Goal: Task Accomplishment & Management: Complete application form

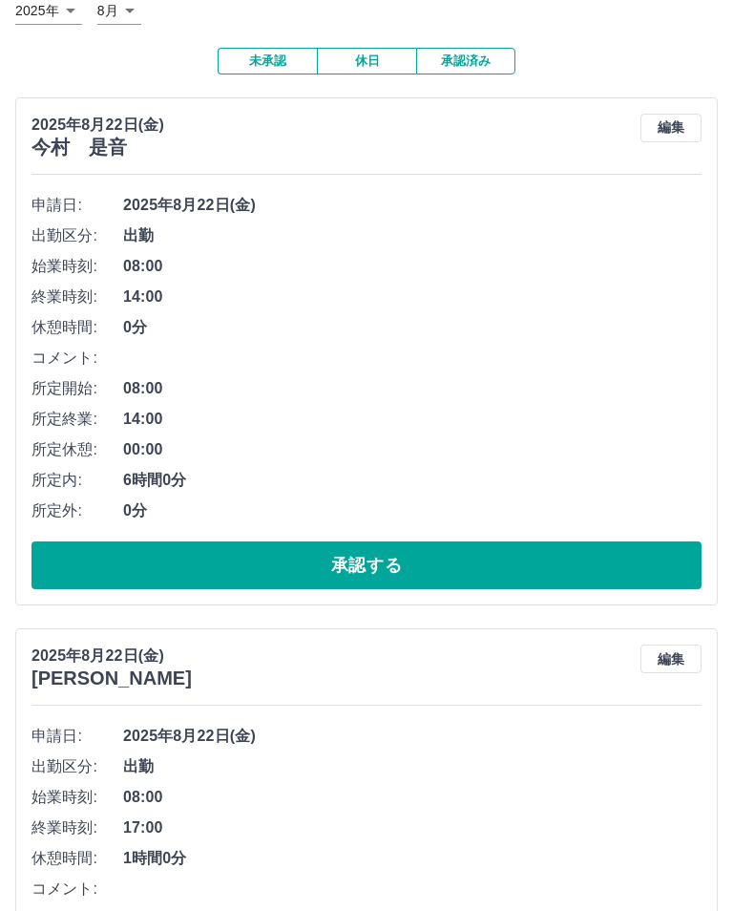
click at [393, 577] on button "承認する" at bounding box center [366, 566] width 670 height 48
click at [399, 563] on button "承認する" at bounding box center [366, 565] width 670 height 48
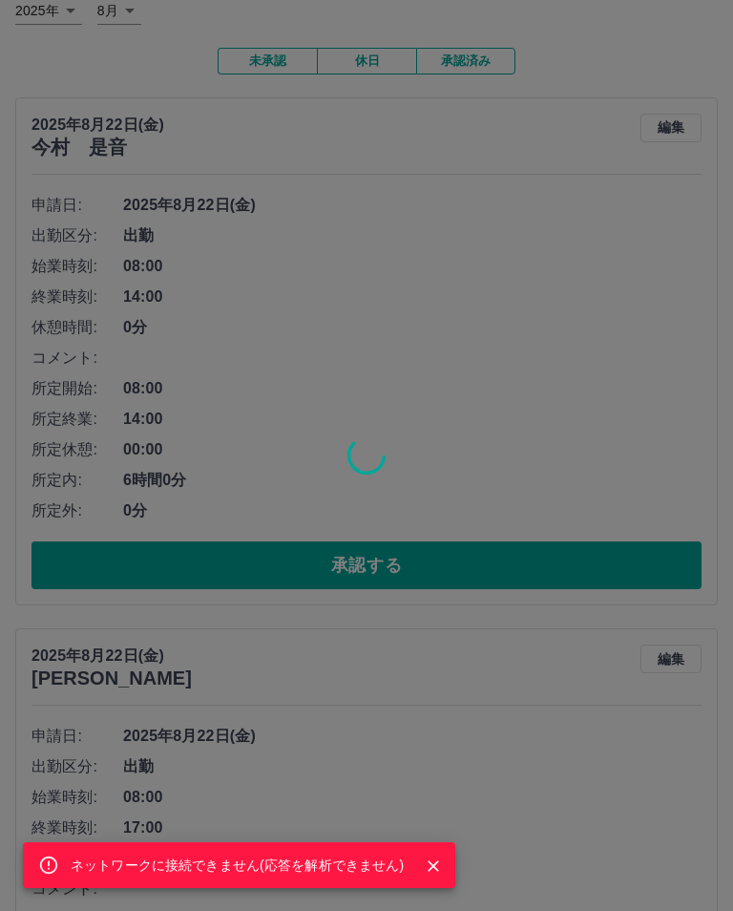
click at [437, 875] on icon "Close" at bounding box center [433, 865] width 19 height 19
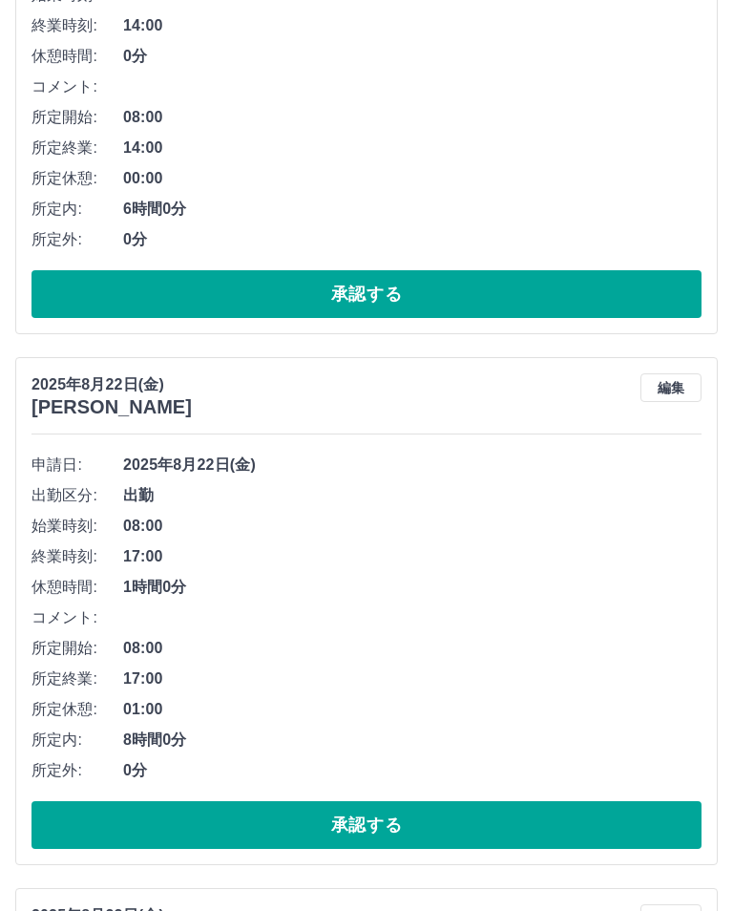
scroll to position [427, 0]
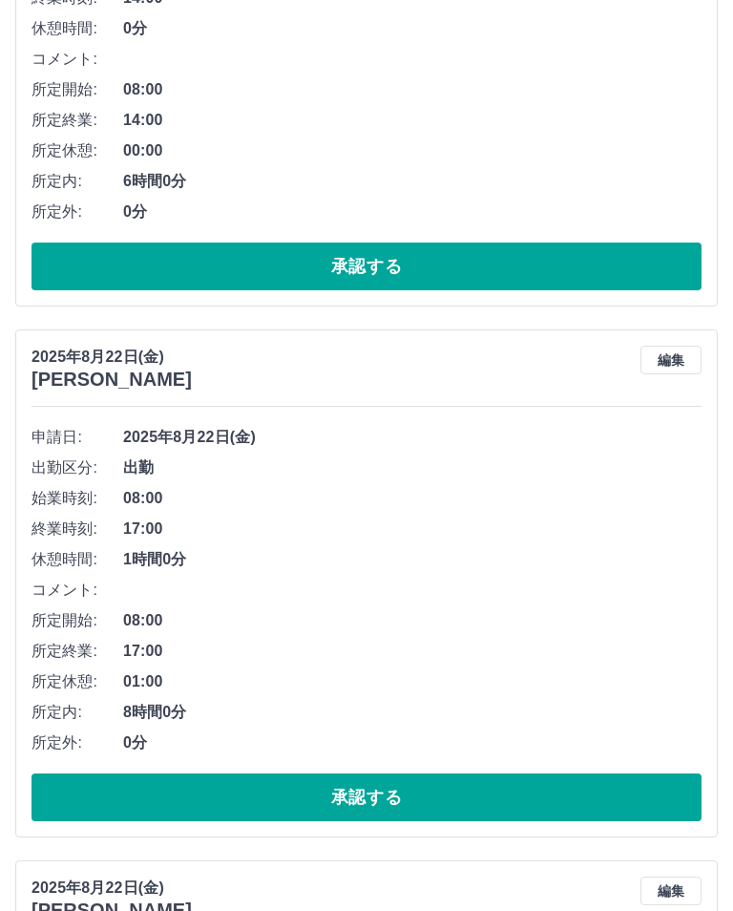
click at [394, 807] on button "承認する" at bounding box center [366, 797] width 670 height 48
click at [387, 807] on button "承認する" at bounding box center [366, 797] width 670 height 48
click at [386, 804] on button "承認する" at bounding box center [366, 797] width 670 height 48
click at [393, 799] on button "承認する" at bounding box center [366, 797] width 670 height 48
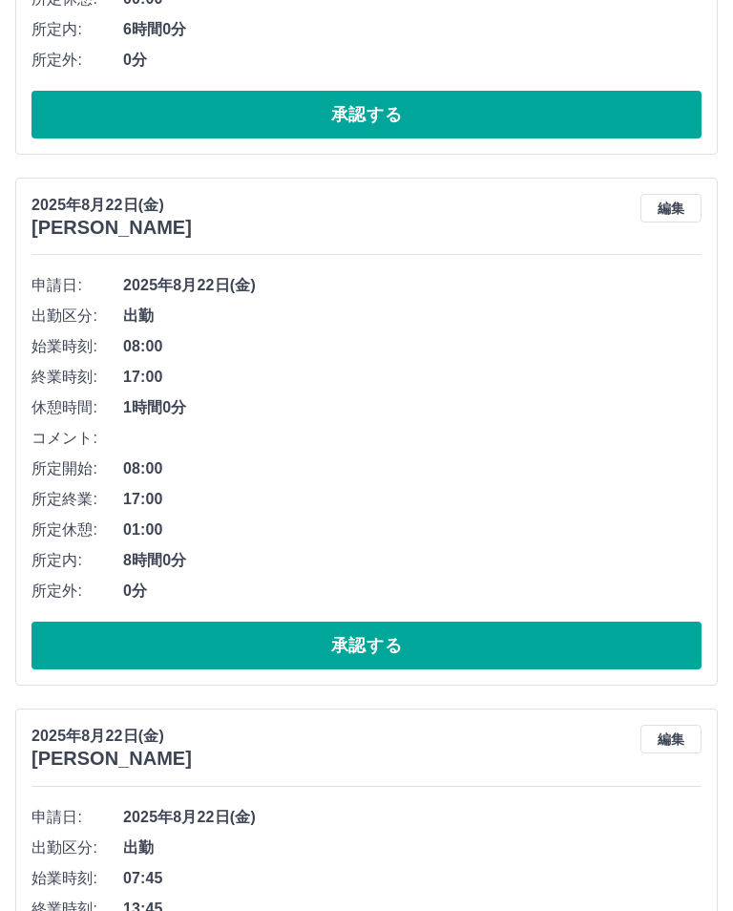
scroll to position [608, 0]
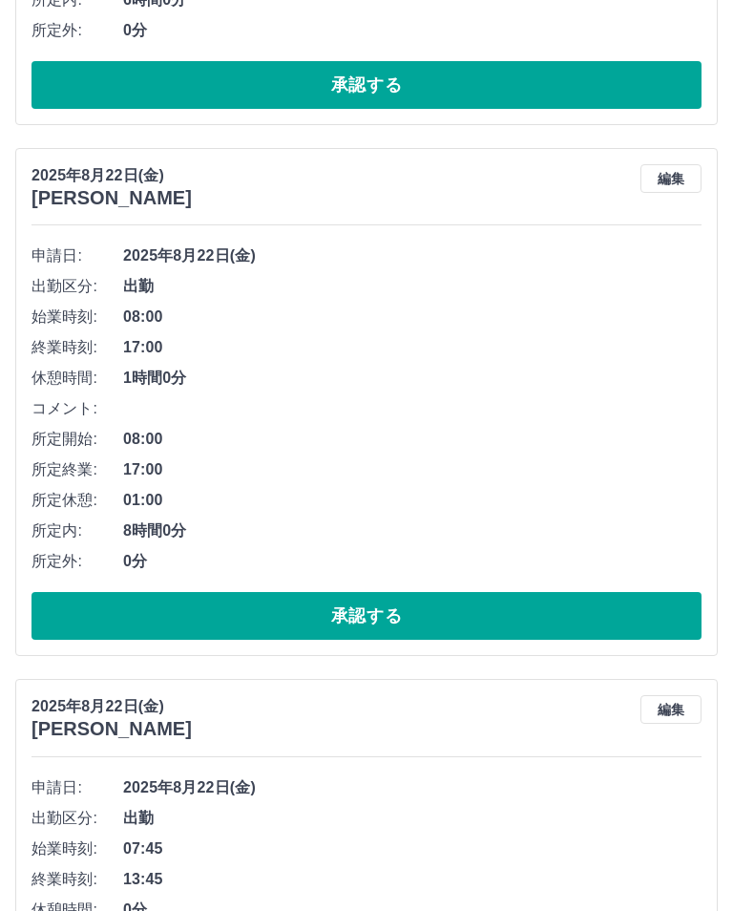
click at [386, 616] on button "承認する" at bounding box center [366, 616] width 670 height 48
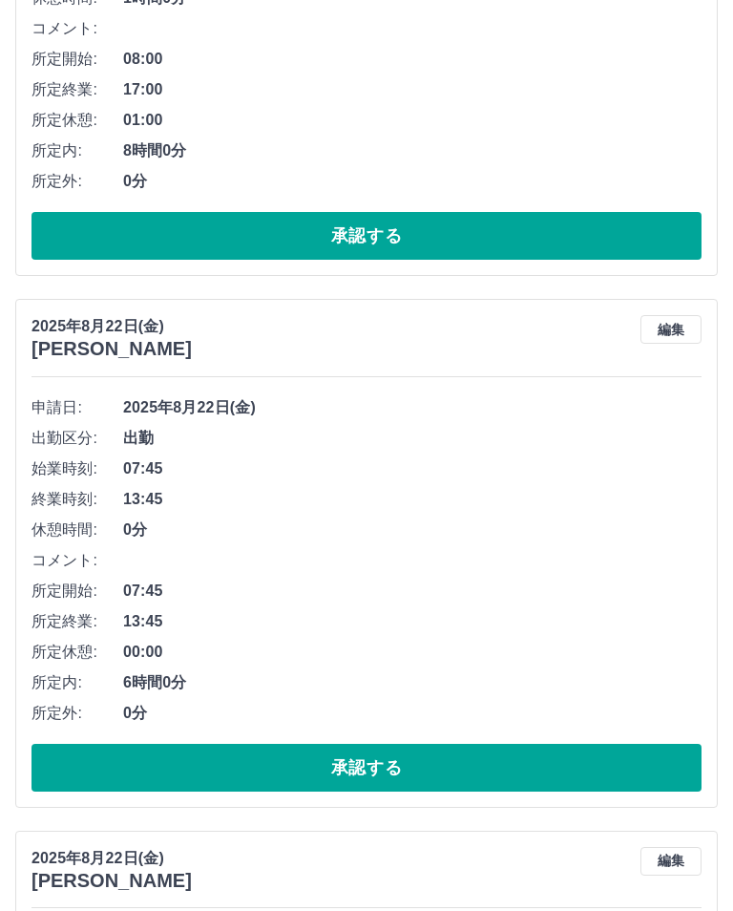
scroll to position [997, 0]
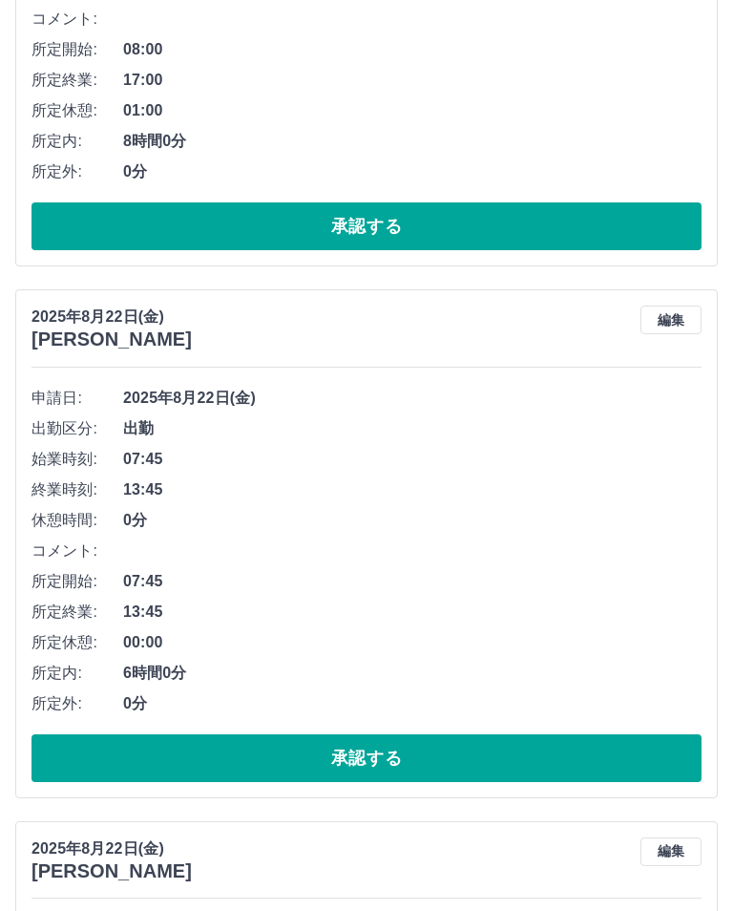
click at [388, 763] on button "承認する" at bounding box center [366, 758] width 670 height 48
click at [403, 753] on button "承認する" at bounding box center [366, 758] width 670 height 48
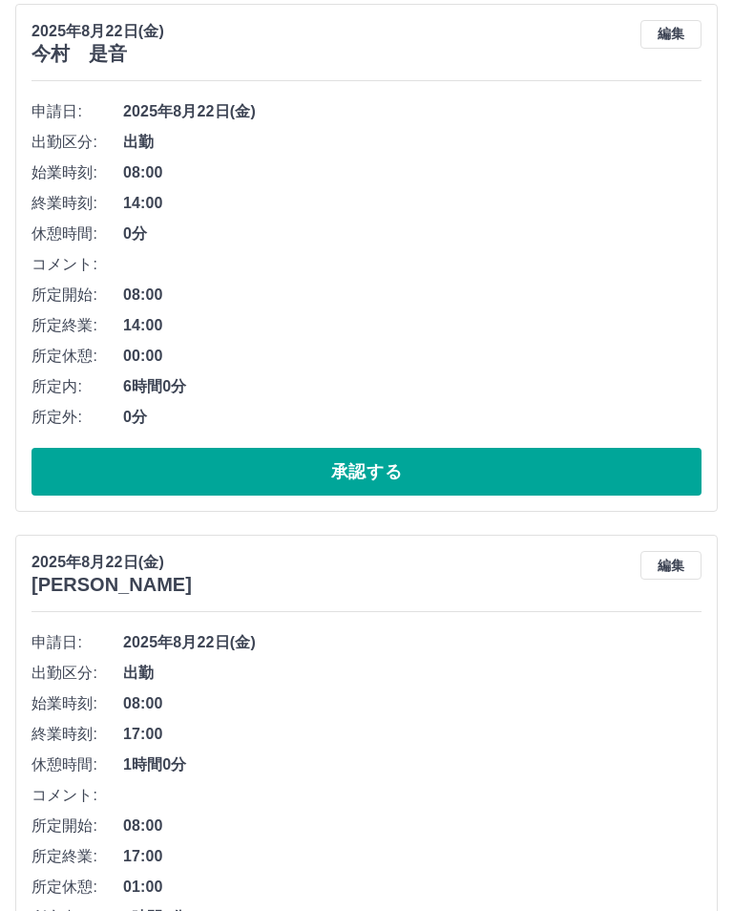
scroll to position [0, 0]
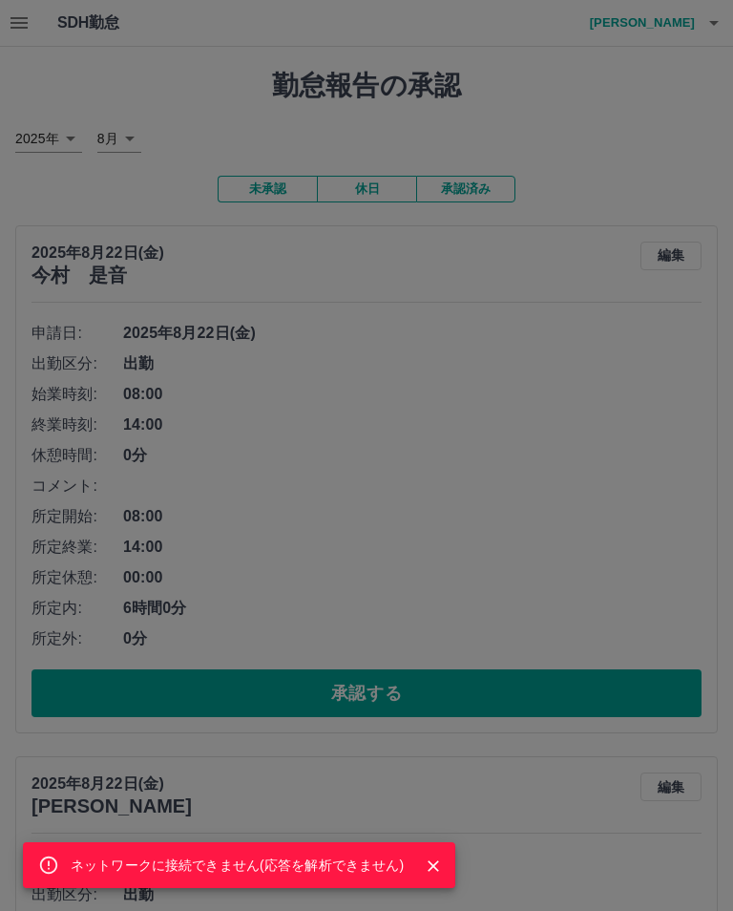
click at [384, 610] on div "ネットワークに接続できません( 応答を解析できません )" at bounding box center [366, 455] width 733 height 911
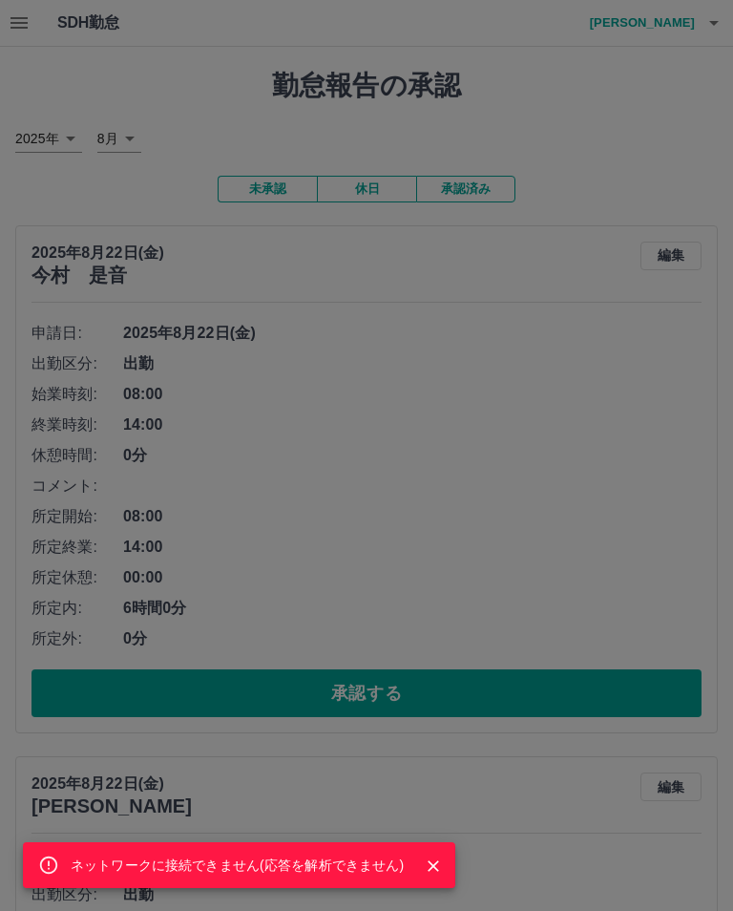
click at [711, 12] on div "ネットワークに接続できません( 応答を解析できません )" at bounding box center [366, 455] width 733 height 911
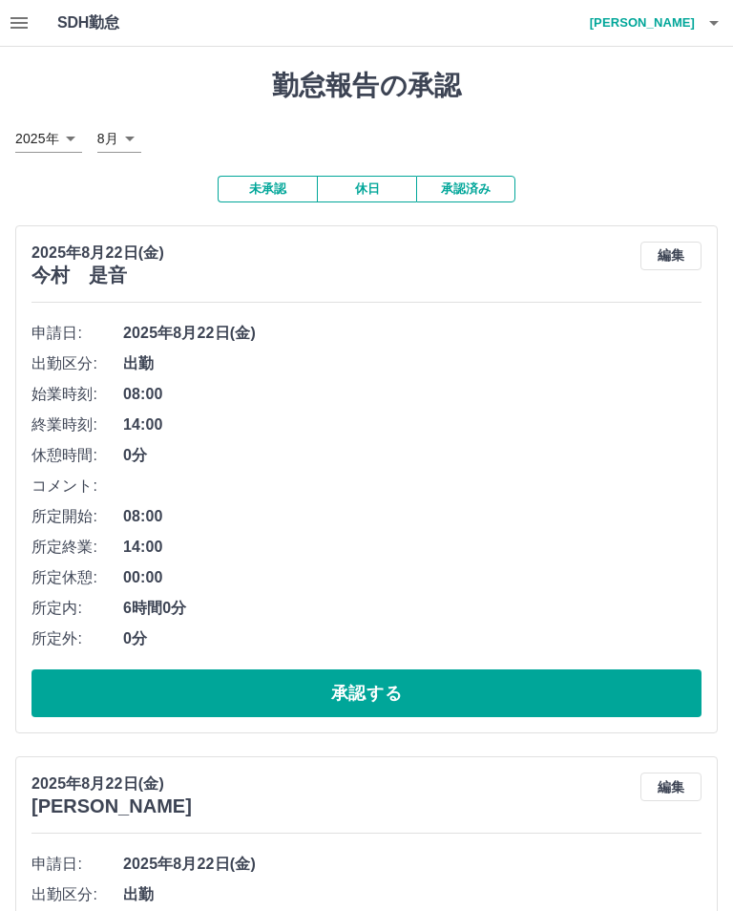
click at [706, 12] on icon "button" at bounding box center [713, 22] width 23 height 23
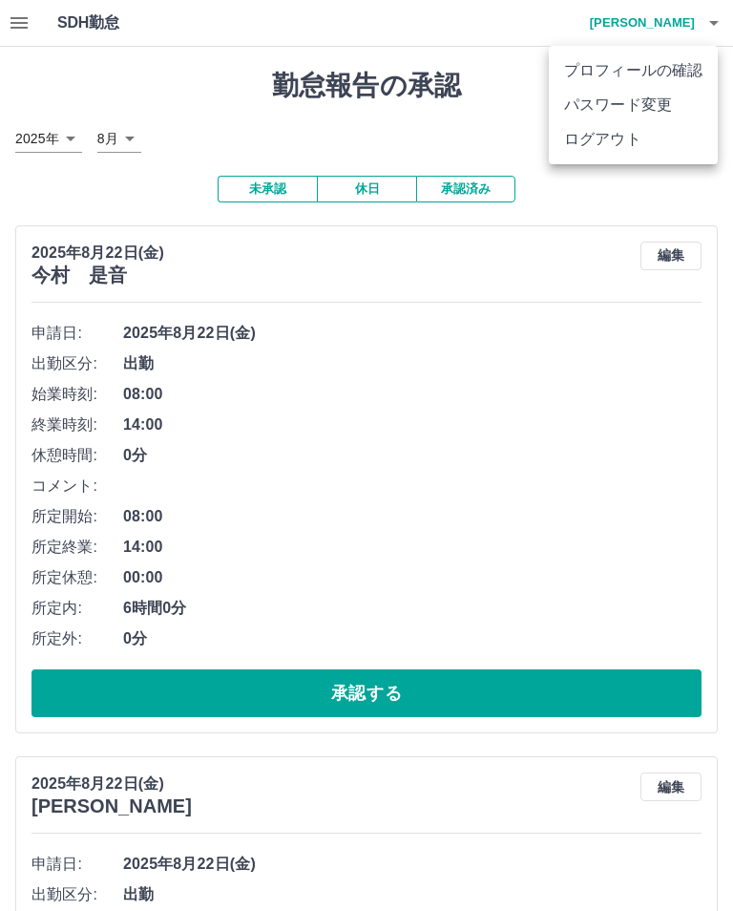
click at [723, 14] on div at bounding box center [366, 455] width 733 height 911
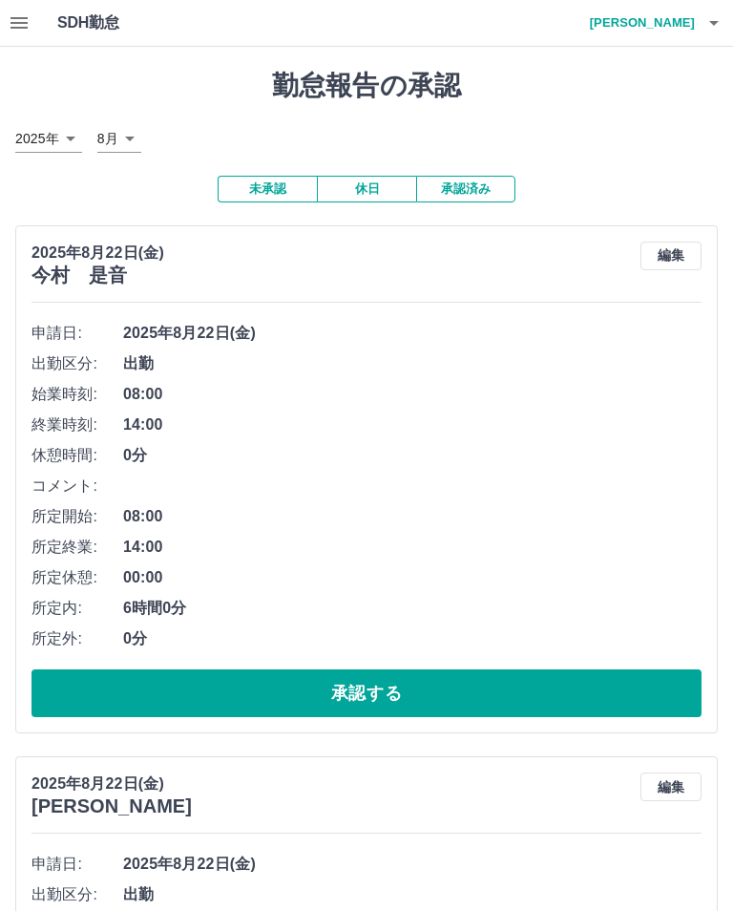
click at [726, 17] on button "button" at bounding box center [714, 23] width 38 height 46
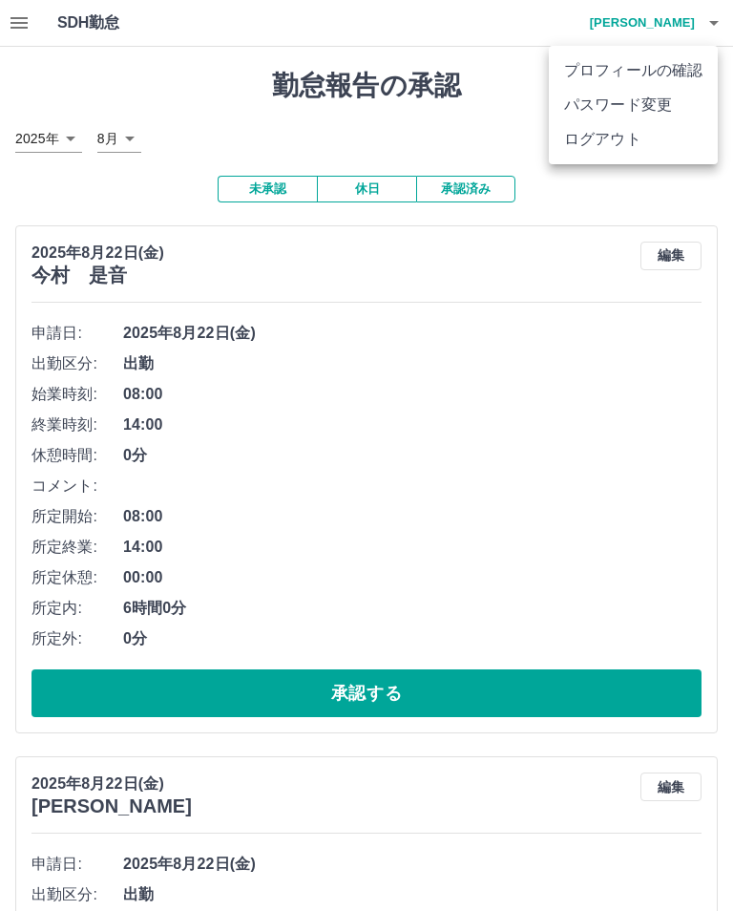
click at [725, 16] on div at bounding box center [366, 455] width 733 height 911
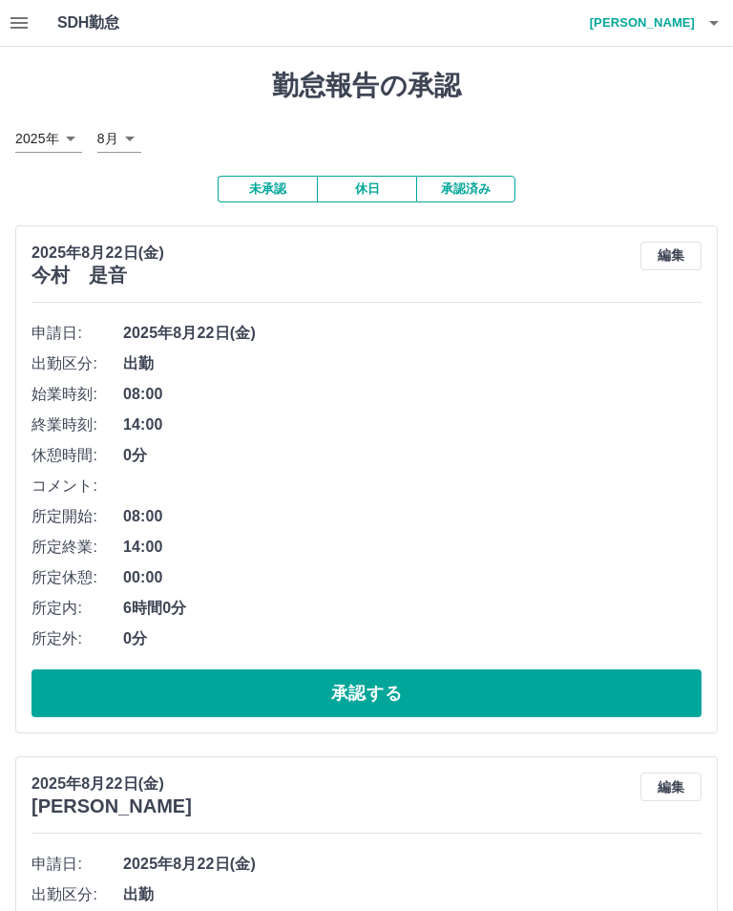
click at [715, 30] on icon "button" at bounding box center [713, 22] width 23 height 23
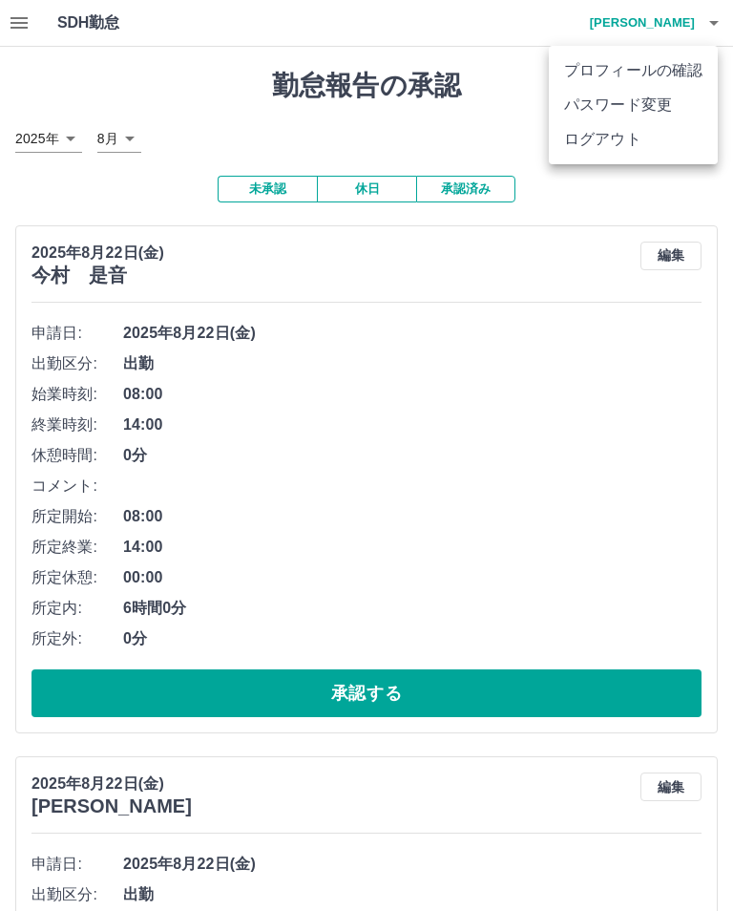
click at [723, 16] on div at bounding box center [366, 455] width 733 height 911
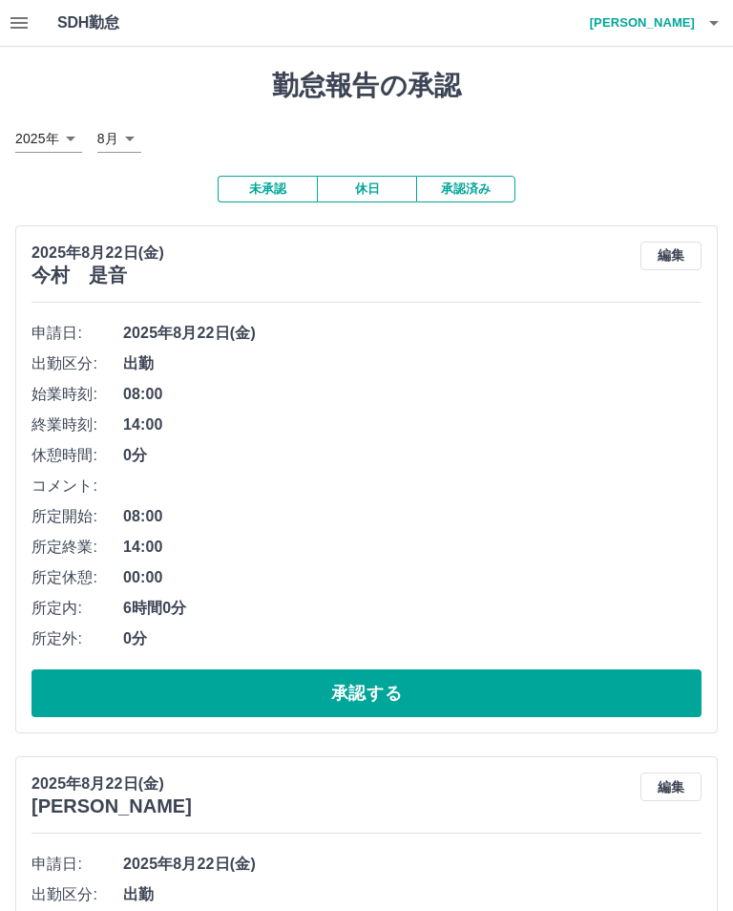
click at [717, 27] on icon "button" at bounding box center [713, 22] width 23 height 23
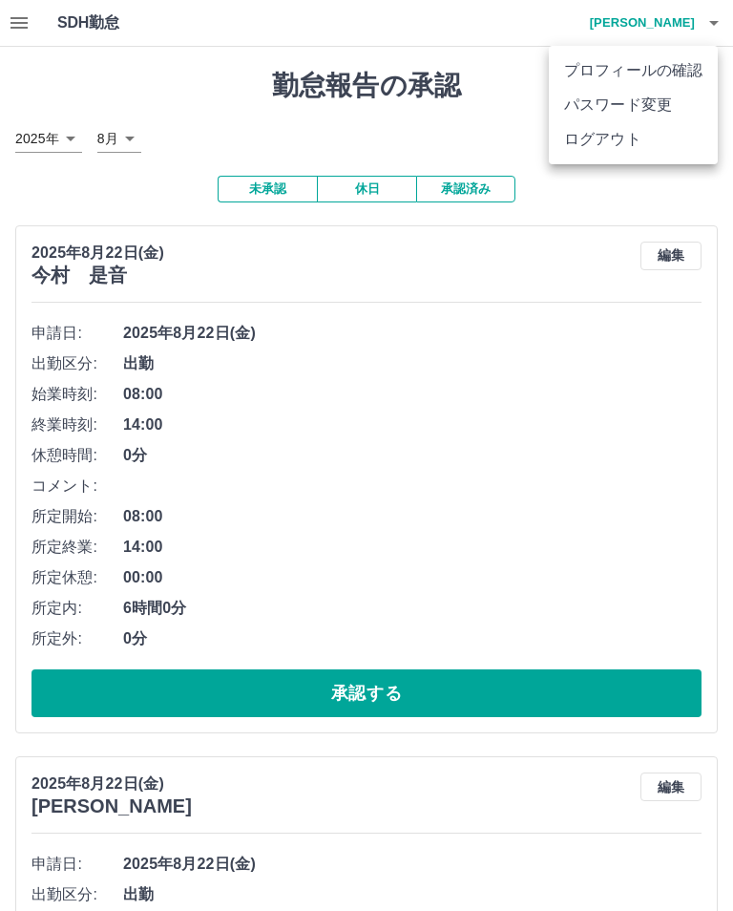
click at [716, 10] on div at bounding box center [366, 455] width 733 height 911
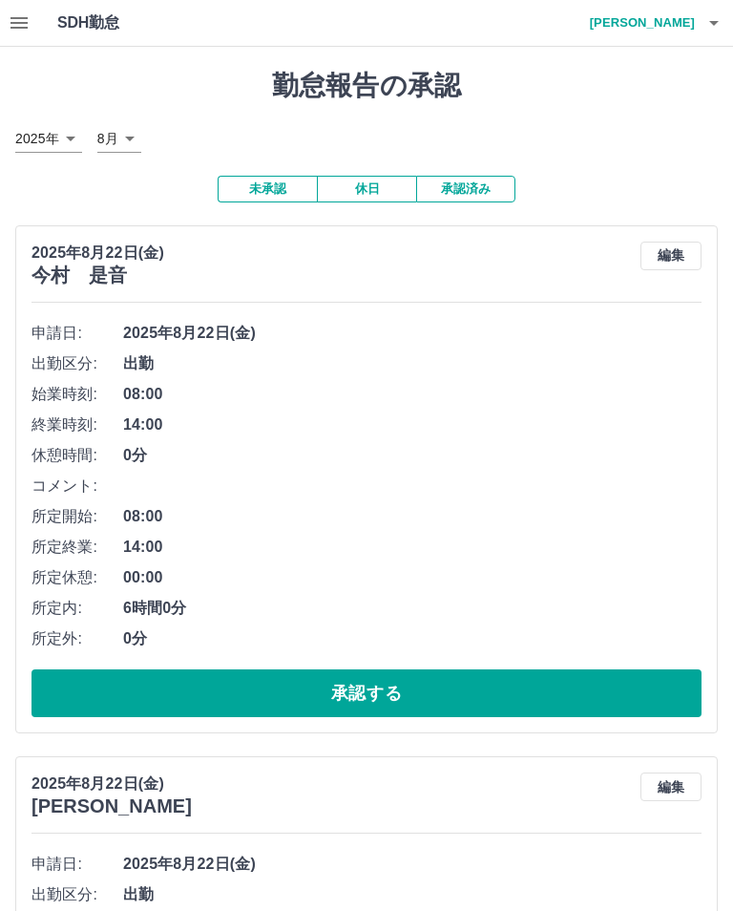
click at [719, 17] on icon "button" at bounding box center [713, 22] width 23 height 23
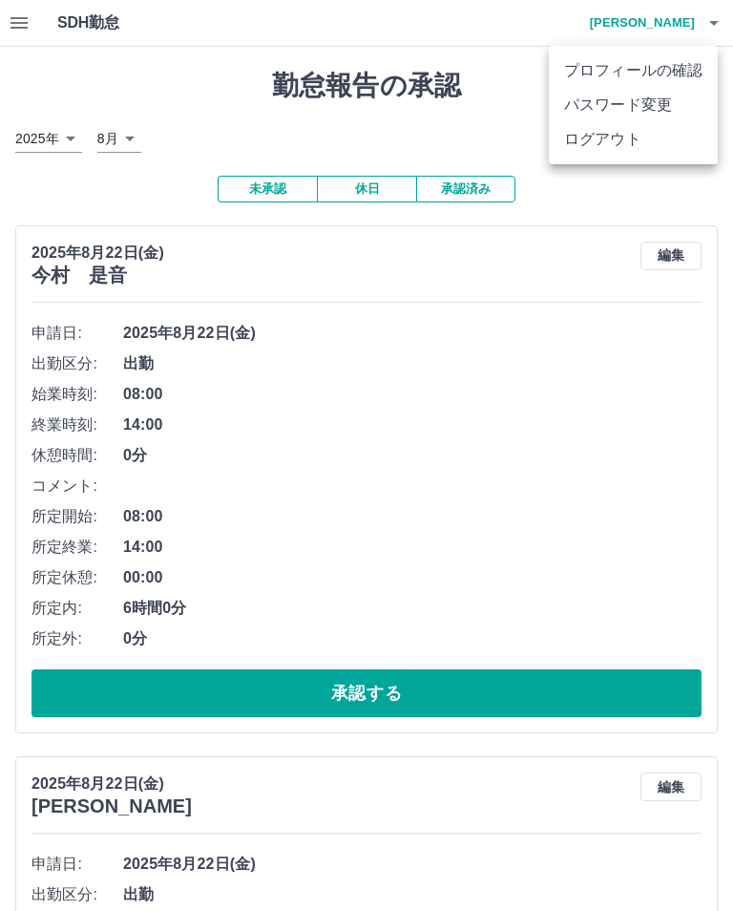
click at [718, 16] on div at bounding box center [366, 455] width 733 height 911
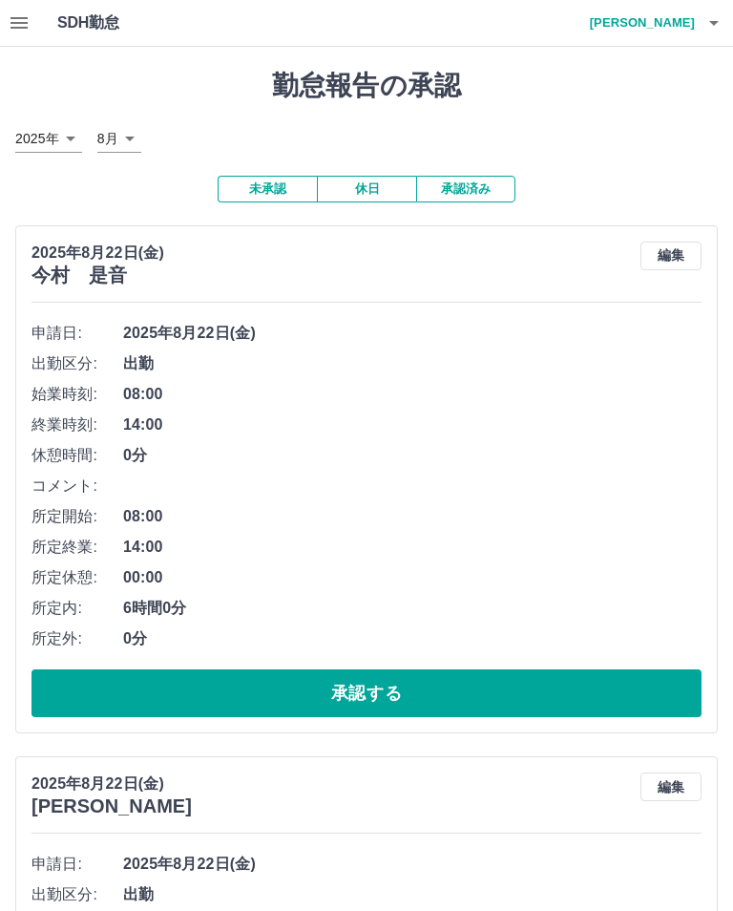
click at [724, 12] on icon "button" at bounding box center [713, 22] width 23 height 23
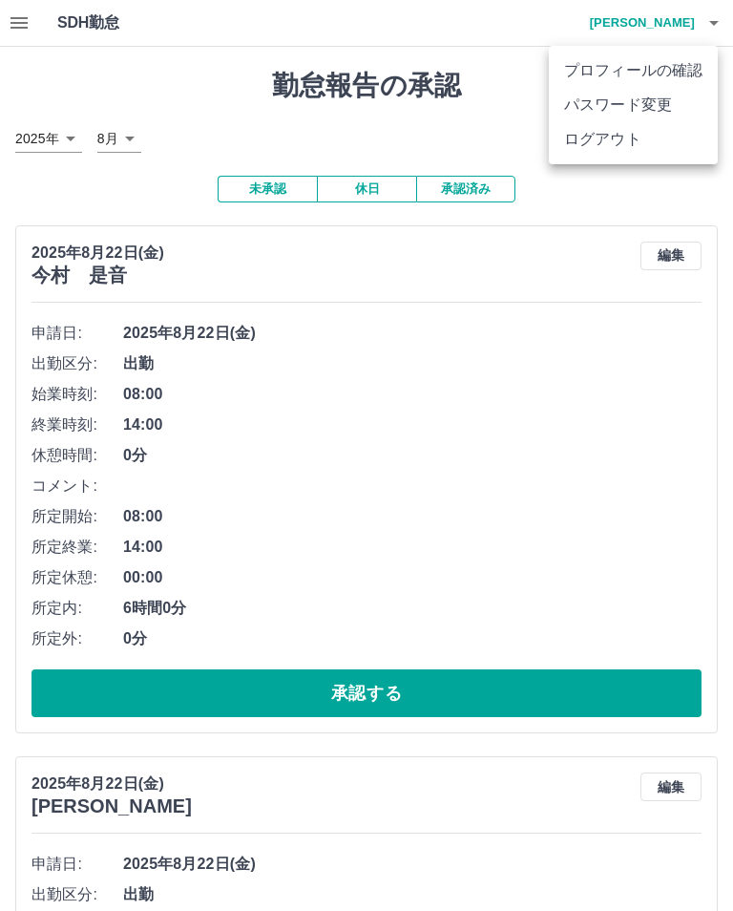
click at [713, 18] on div at bounding box center [366, 455] width 733 height 911
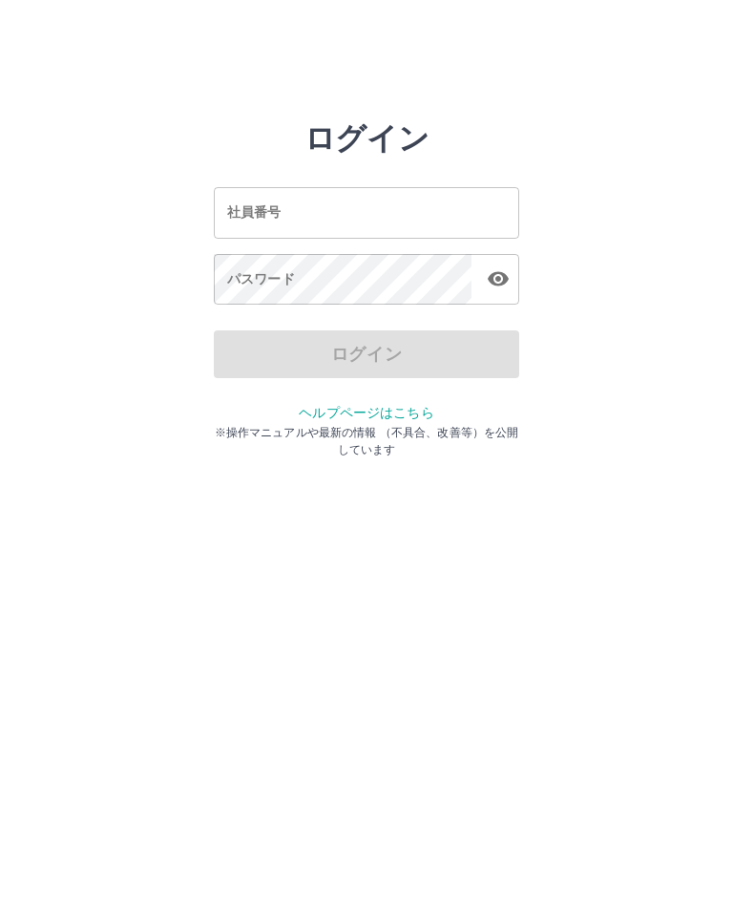
click at [405, 220] on input "社員番号" at bounding box center [366, 212] width 305 height 51
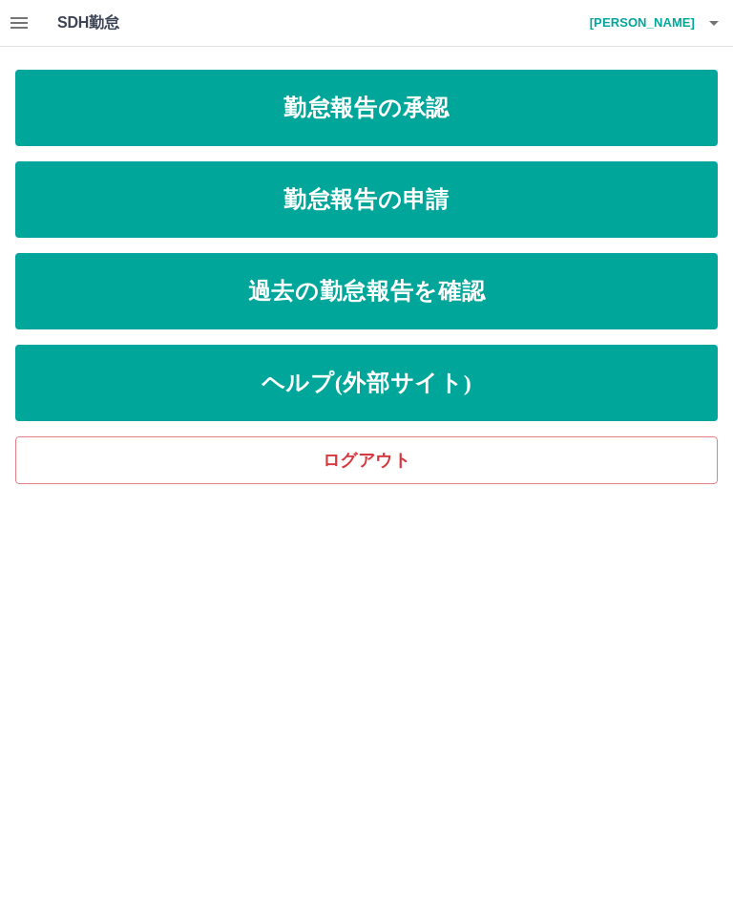
click at [393, 105] on link "勤怠報告の承認" at bounding box center [366, 108] width 702 height 76
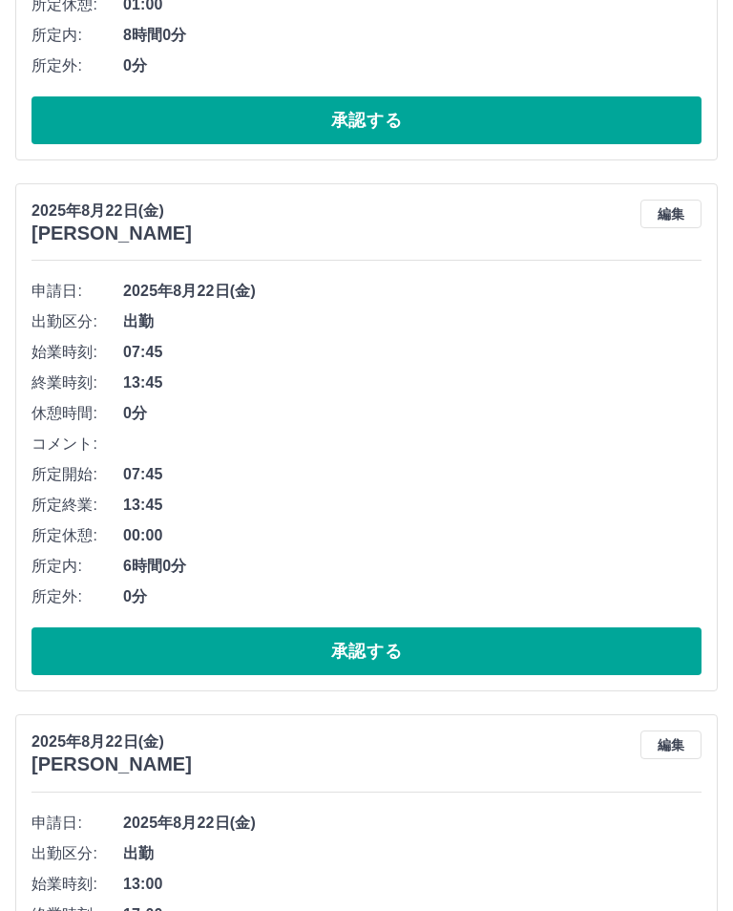
scroll to position [600, 0]
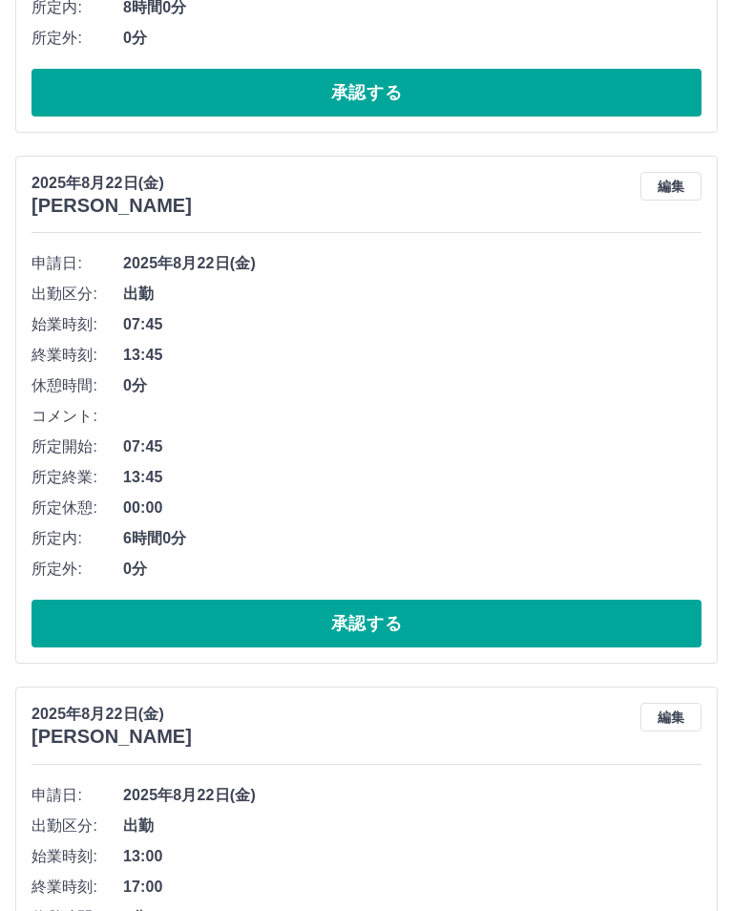
click at [386, 626] on button "承認する" at bounding box center [366, 623] width 670 height 48
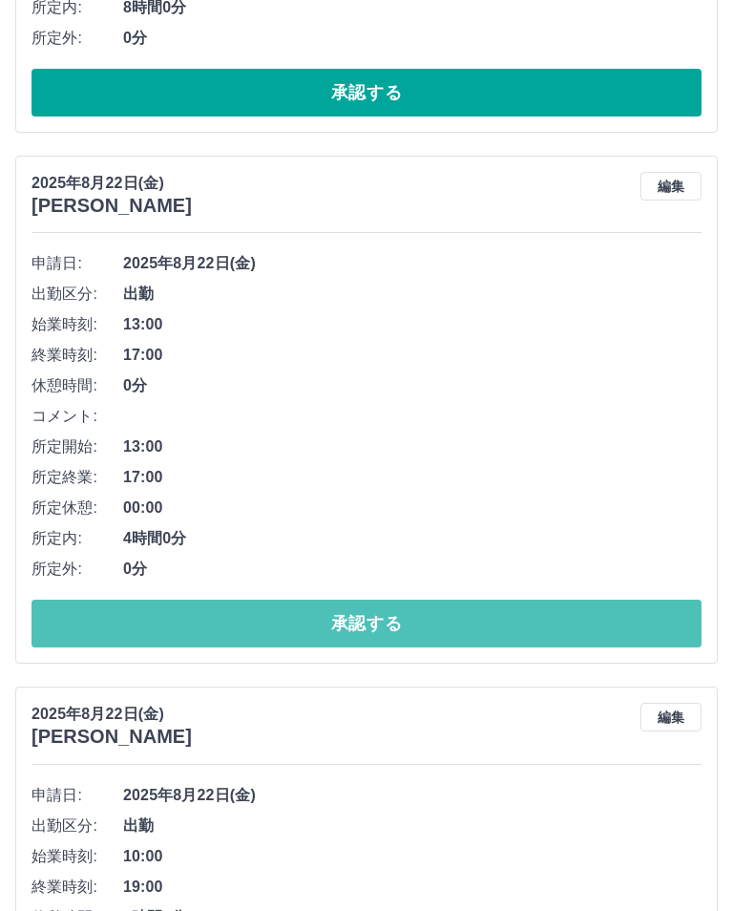
click at [422, 626] on button "承認する" at bounding box center [366, 623] width 670 height 48
click at [395, 628] on button "承認する" at bounding box center [366, 623] width 670 height 48
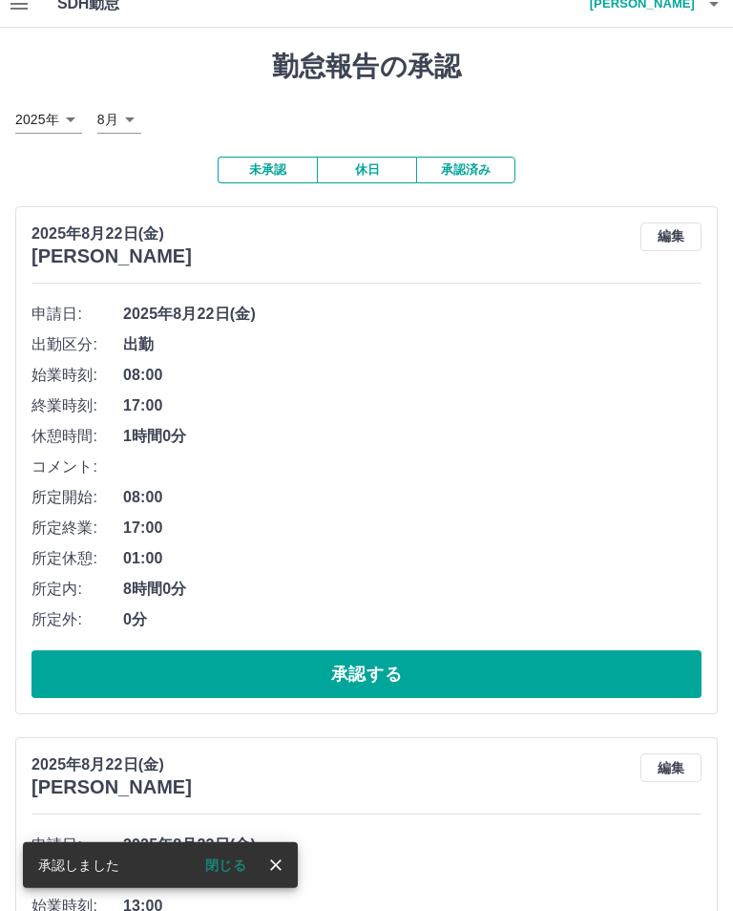
scroll to position [31, 0]
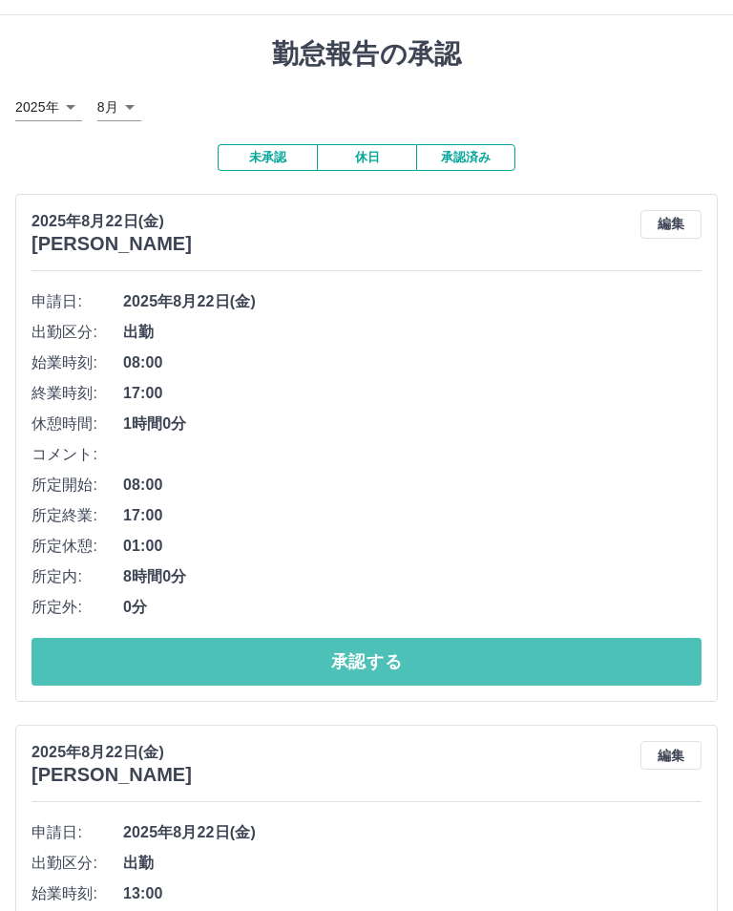
click at [378, 662] on button "承認する" at bounding box center [366, 662] width 670 height 48
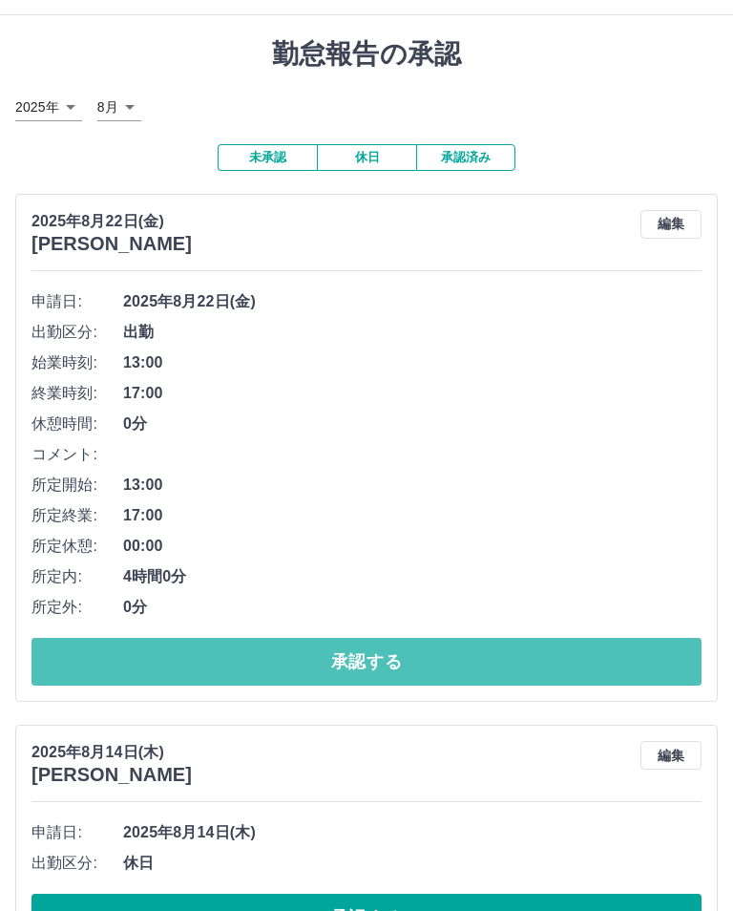
click at [411, 679] on button "承認する" at bounding box center [366, 662] width 670 height 48
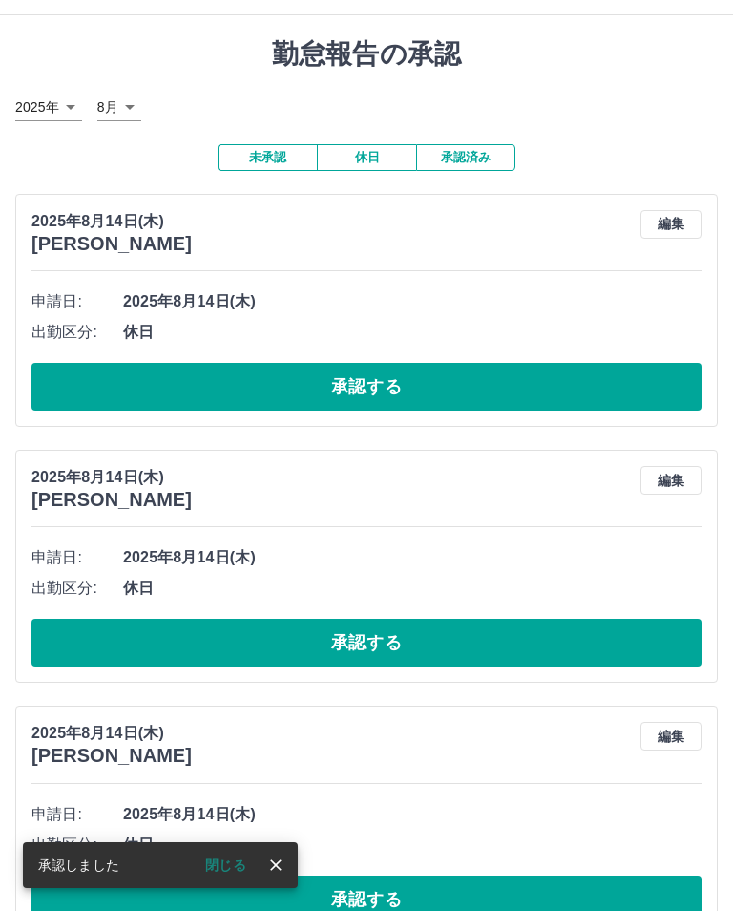
scroll to position [0, 0]
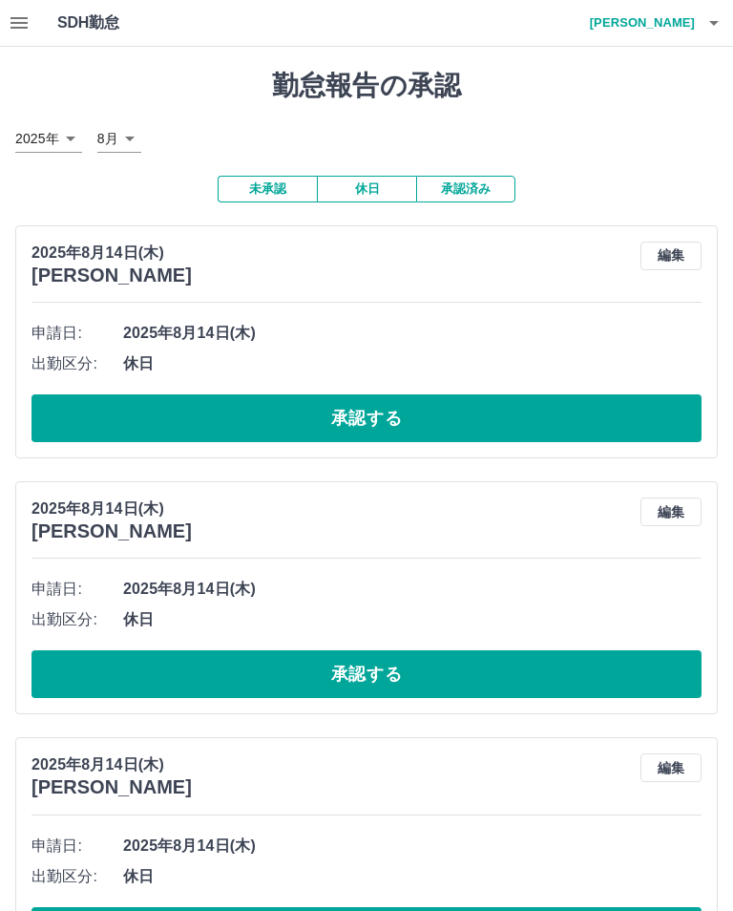
click at [717, 22] on icon "button" at bounding box center [714, 23] width 10 height 5
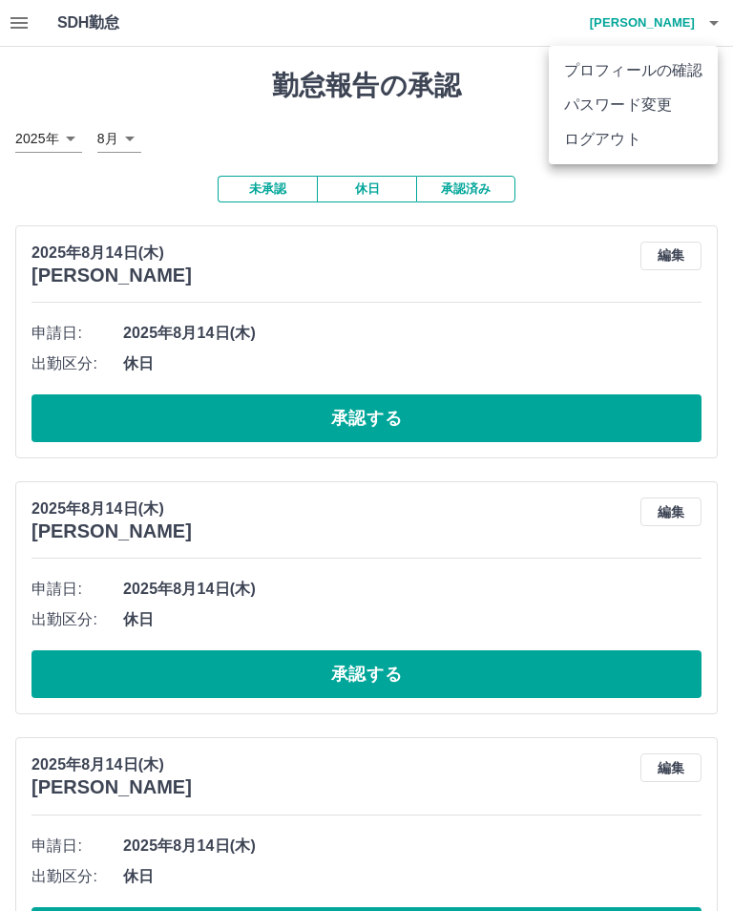
click at [614, 139] on li "ログアウト" at bounding box center [633, 139] width 169 height 34
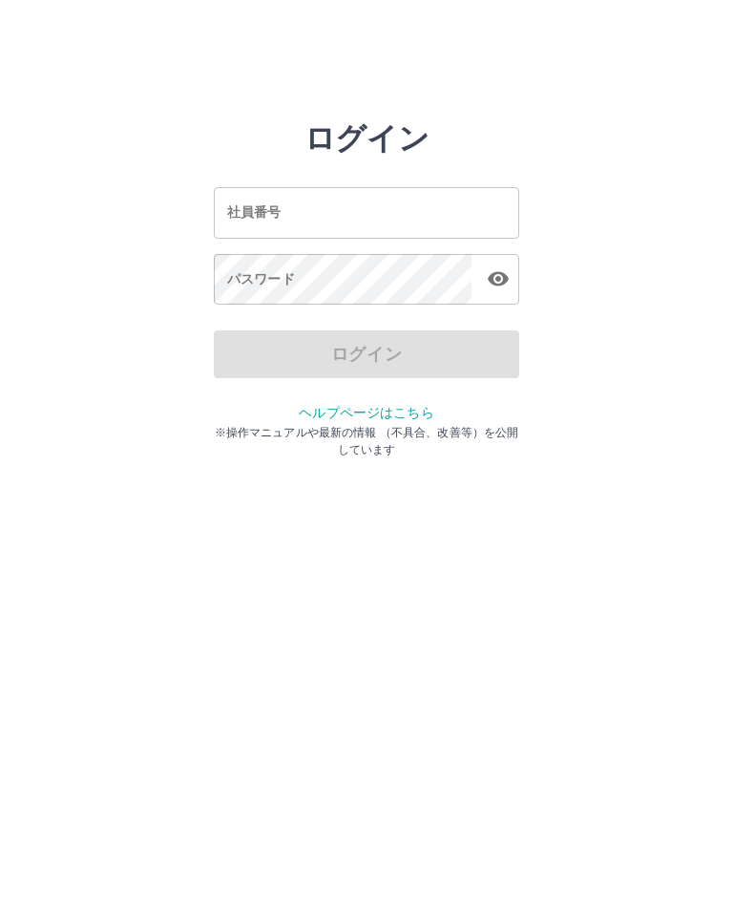
click at [414, 204] on input "社員番号" at bounding box center [366, 212] width 305 height 51
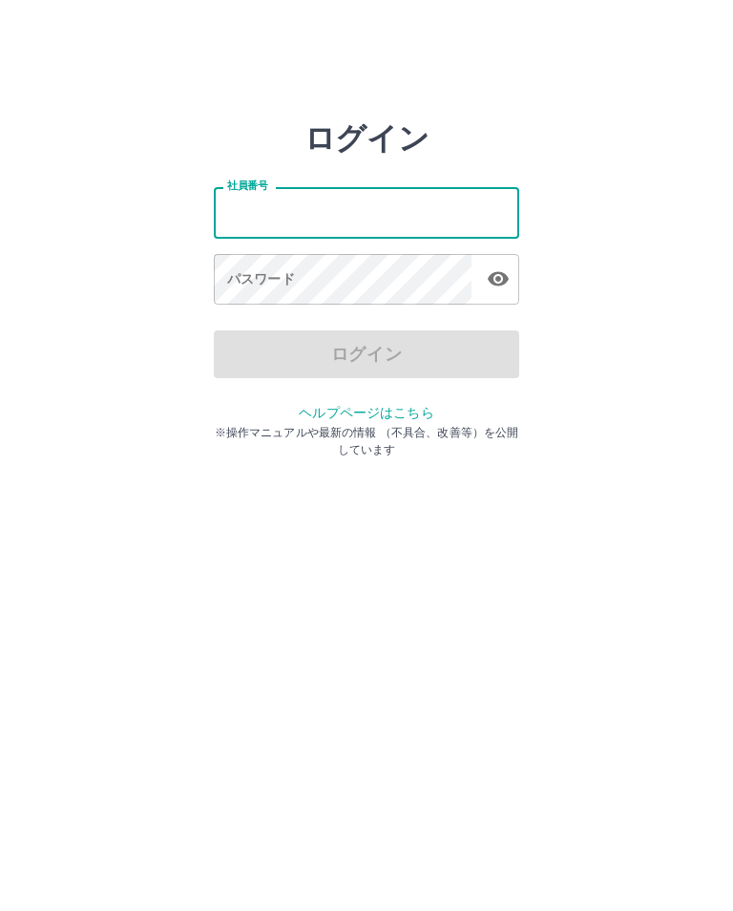
type input "*******"
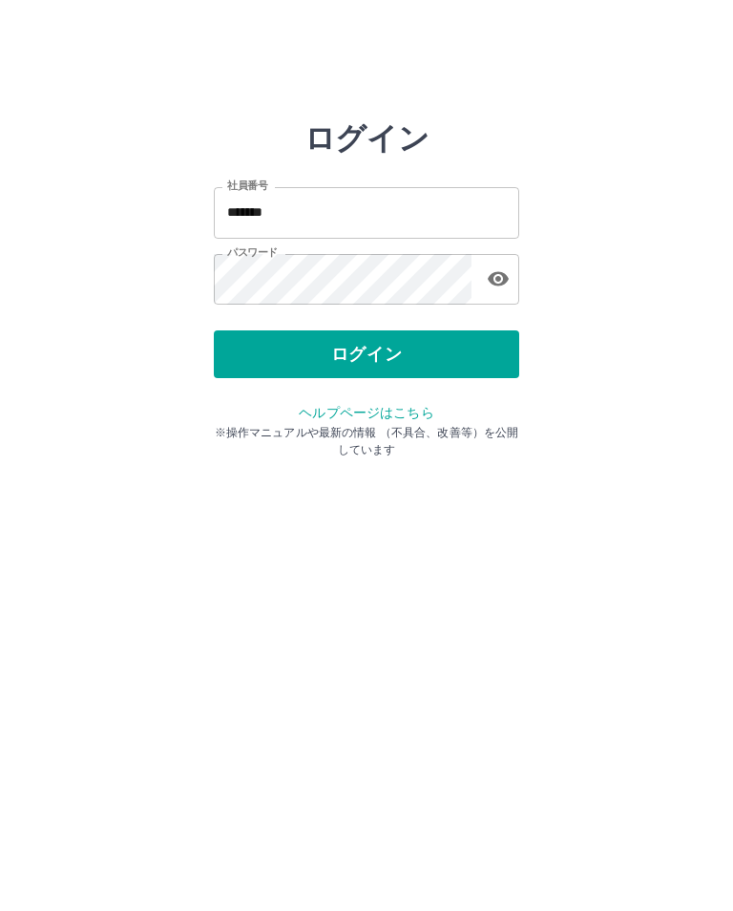
click at [413, 370] on button "ログイン" at bounding box center [366, 354] width 305 height 48
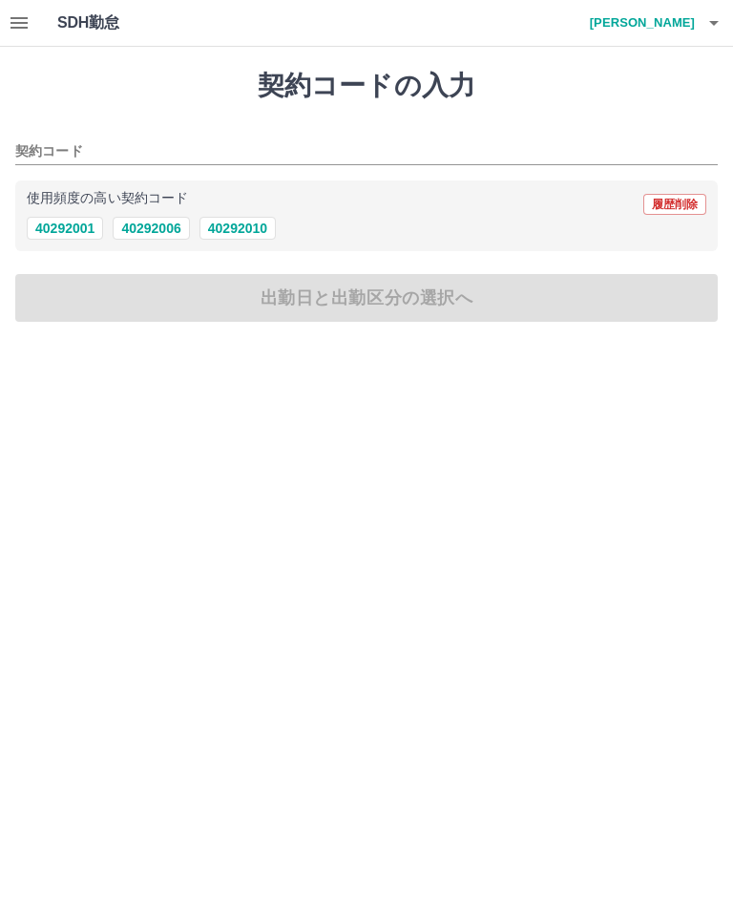
click at [151, 213] on div "使用頻度の高い契約コード 履歴削除" at bounding box center [367, 204] width 680 height 25
click at [160, 220] on button "40292006" at bounding box center [151, 228] width 76 height 23
type input "********"
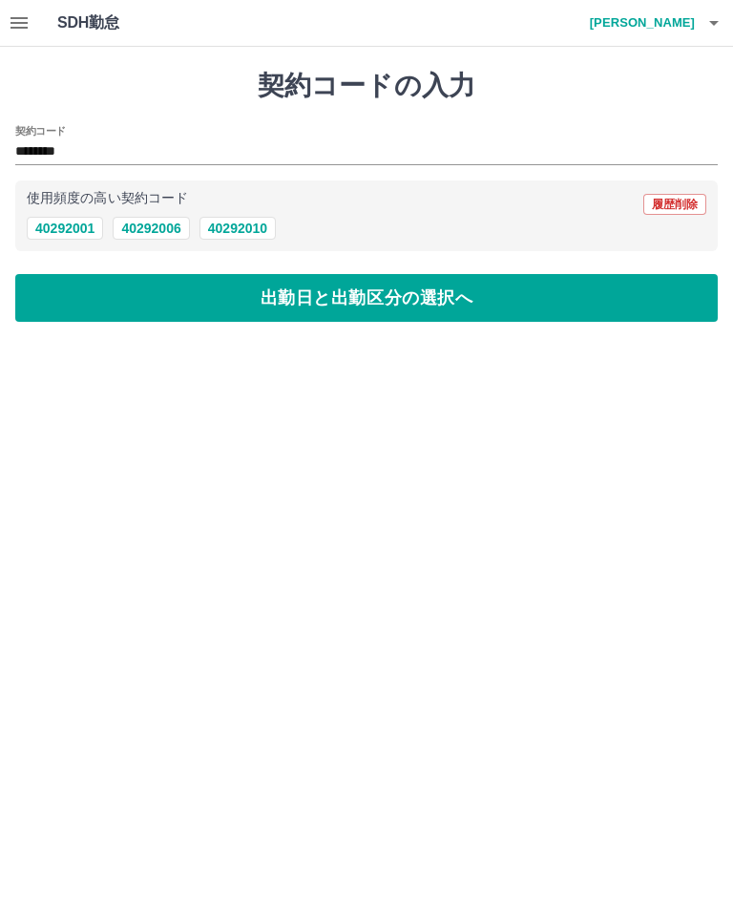
click at [366, 297] on button "出勤日と出勤区分の選択へ" at bounding box center [366, 298] width 702 height 48
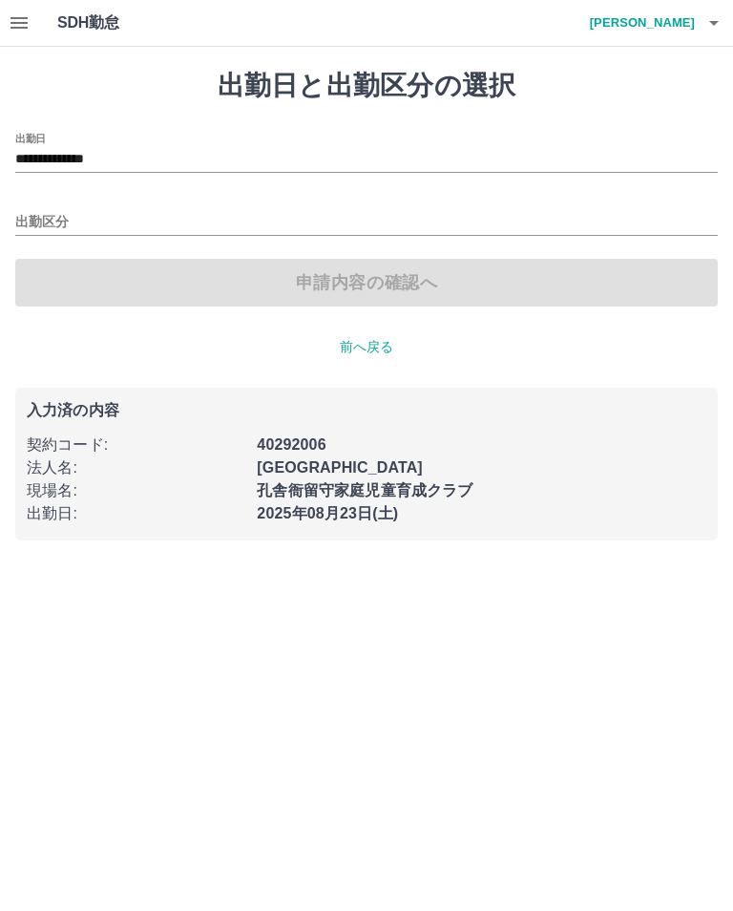
click at [45, 212] on input "出勤区分" at bounding box center [366, 223] width 702 height 24
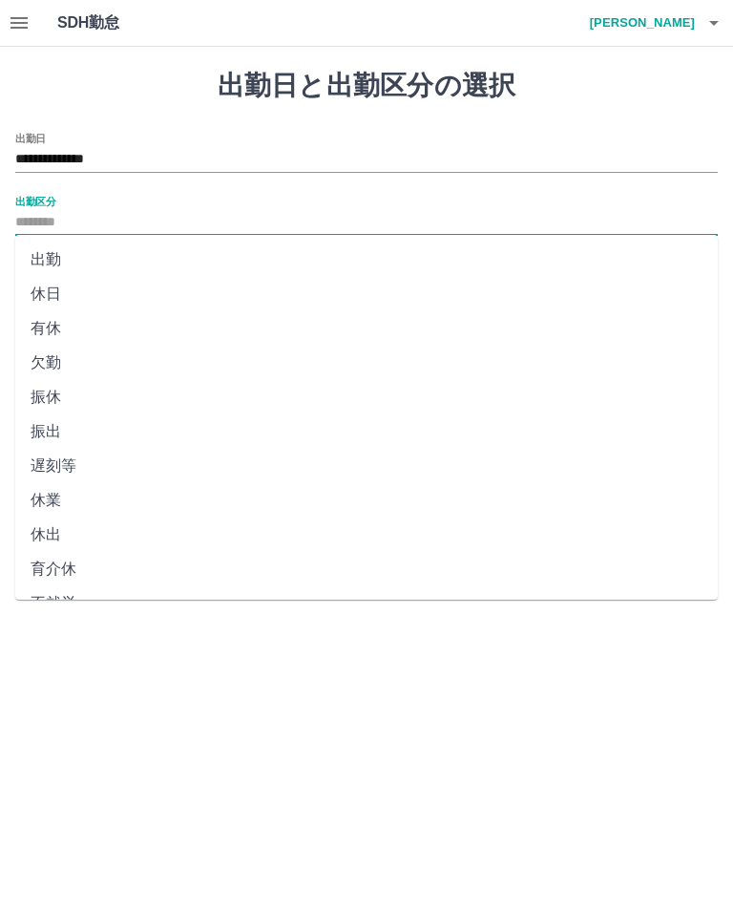
click at [52, 263] on li "出勤" at bounding box center [366, 259] width 702 height 34
type input "**"
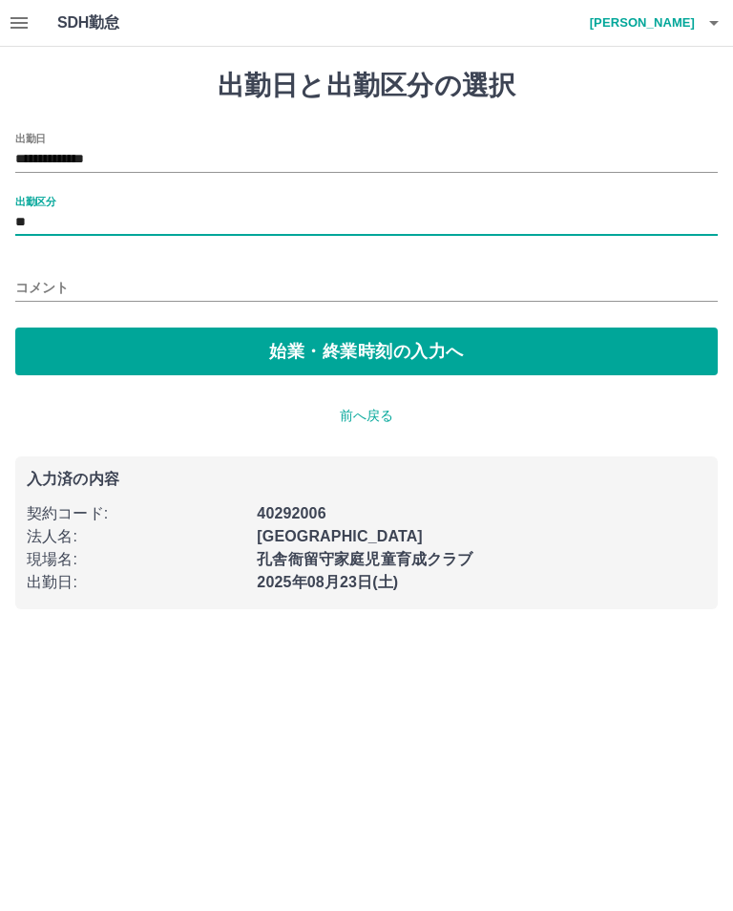
click at [366, 351] on button "始業・終業時刻の入力へ" at bounding box center [366, 351] width 702 height 48
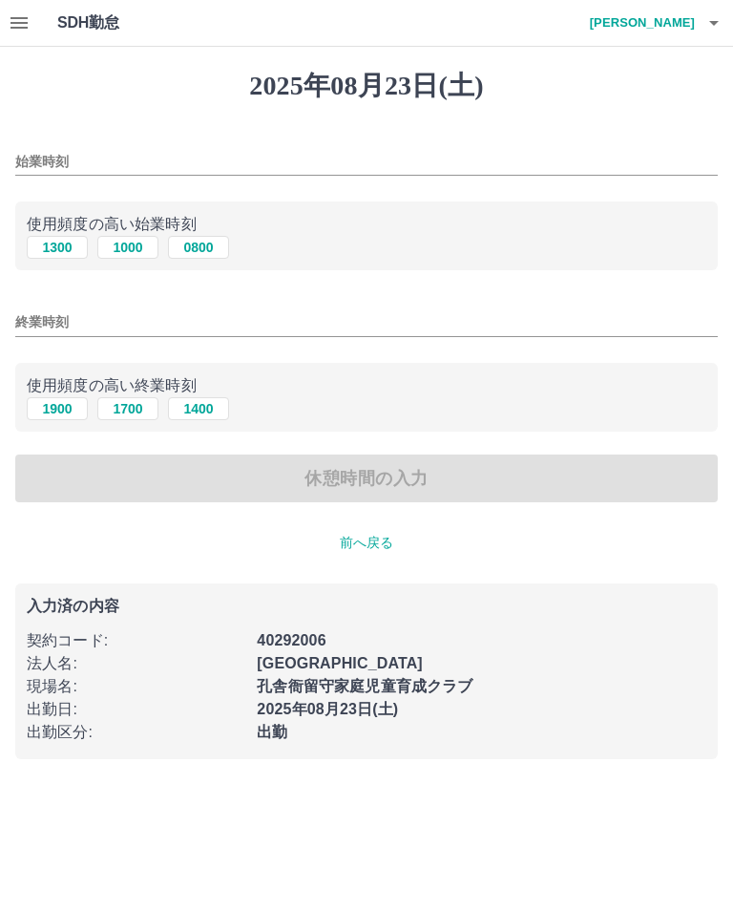
click at [47, 243] on button "1300" at bounding box center [57, 247] width 61 height 23
type input "****"
click at [70, 405] on button "1900" at bounding box center [57, 408] width 61 height 23
type input "****"
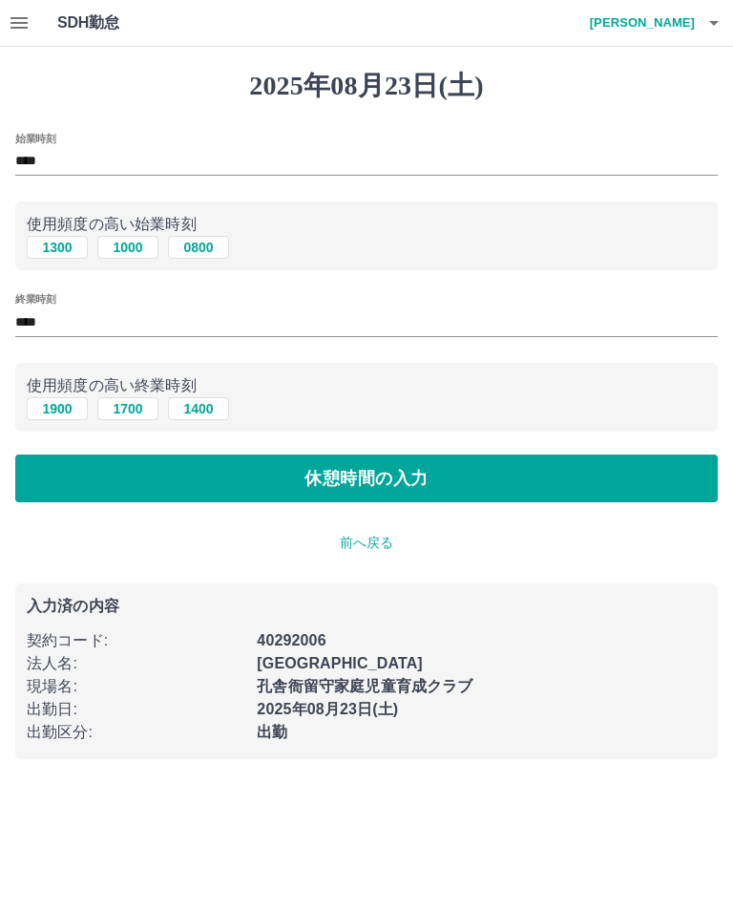
click at [345, 484] on button "休憩時間の入力" at bounding box center [366, 478] width 702 height 48
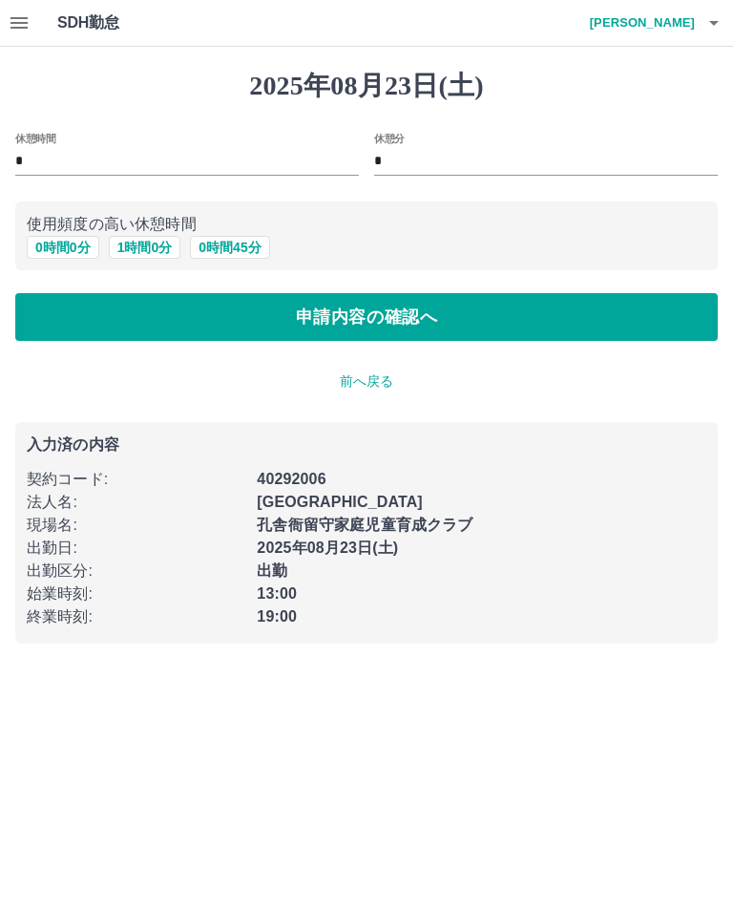
click at [395, 324] on button "申請内容の確認へ" at bounding box center [366, 317] width 702 height 48
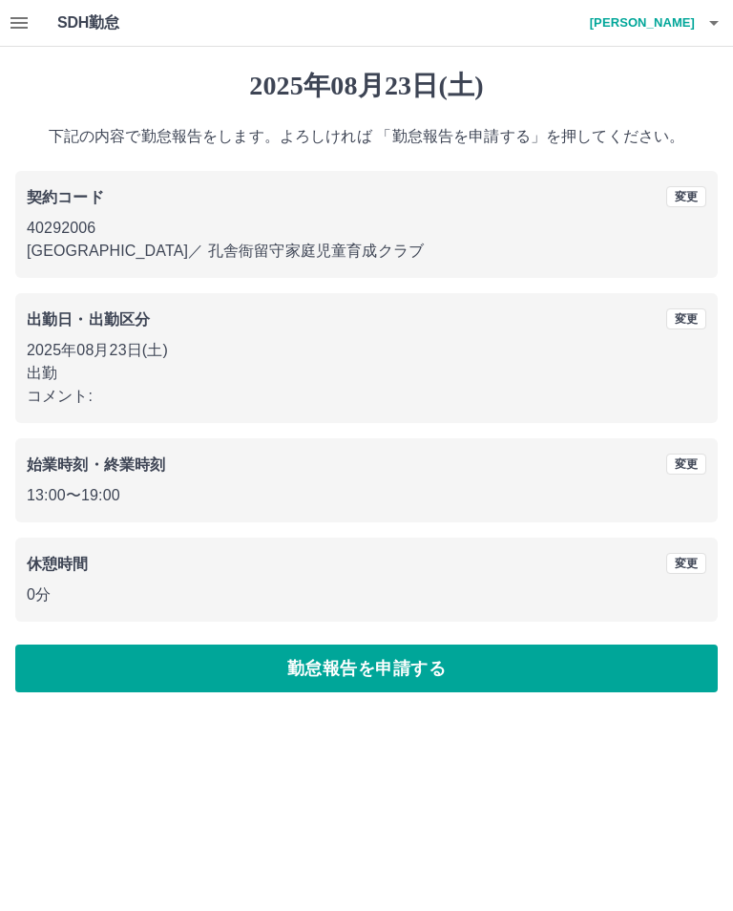
click at [402, 660] on button "勤怠報告を申請する" at bounding box center [366, 668] width 702 height 48
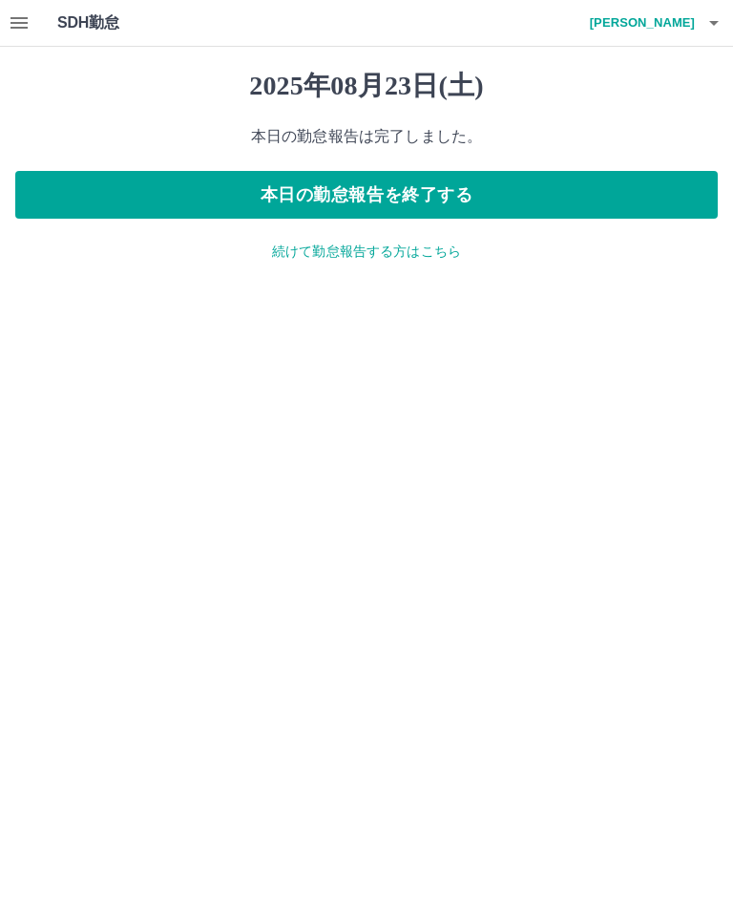
click at [456, 195] on button "本日の勤怠報告を終了する" at bounding box center [366, 195] width 702 height 48
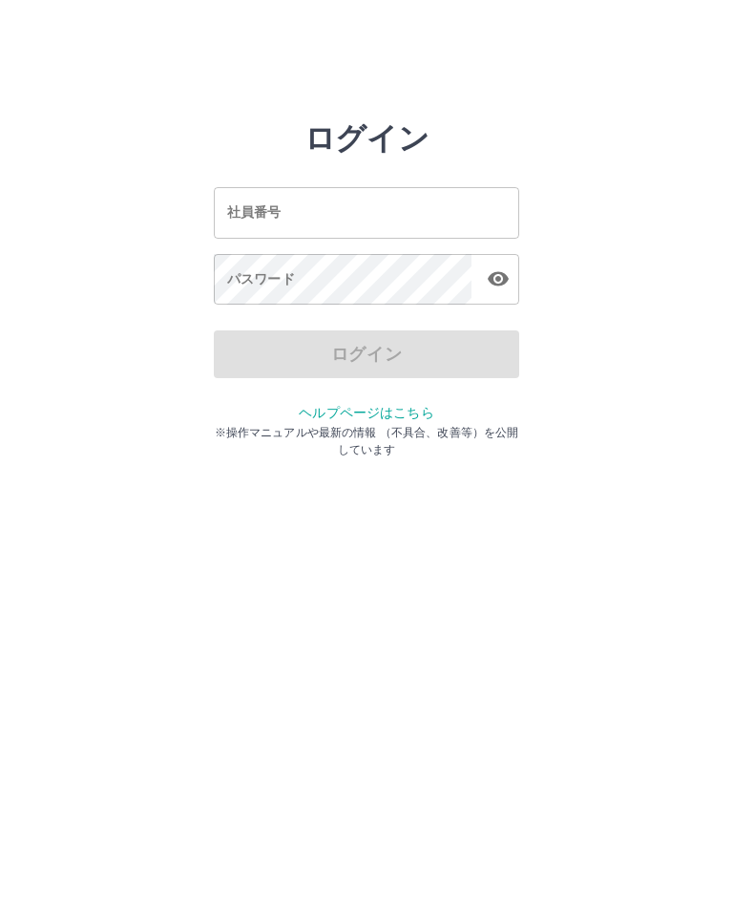
click at [418, 209] on input "社員番号" at bounding box center [366, 212] width 305 height 51
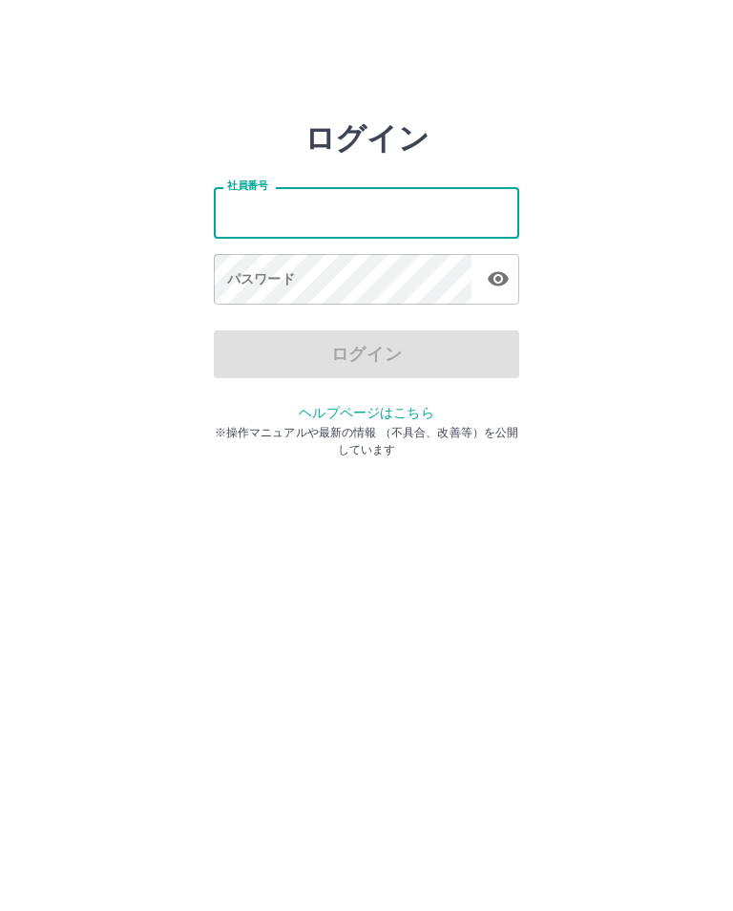
type input "*******"
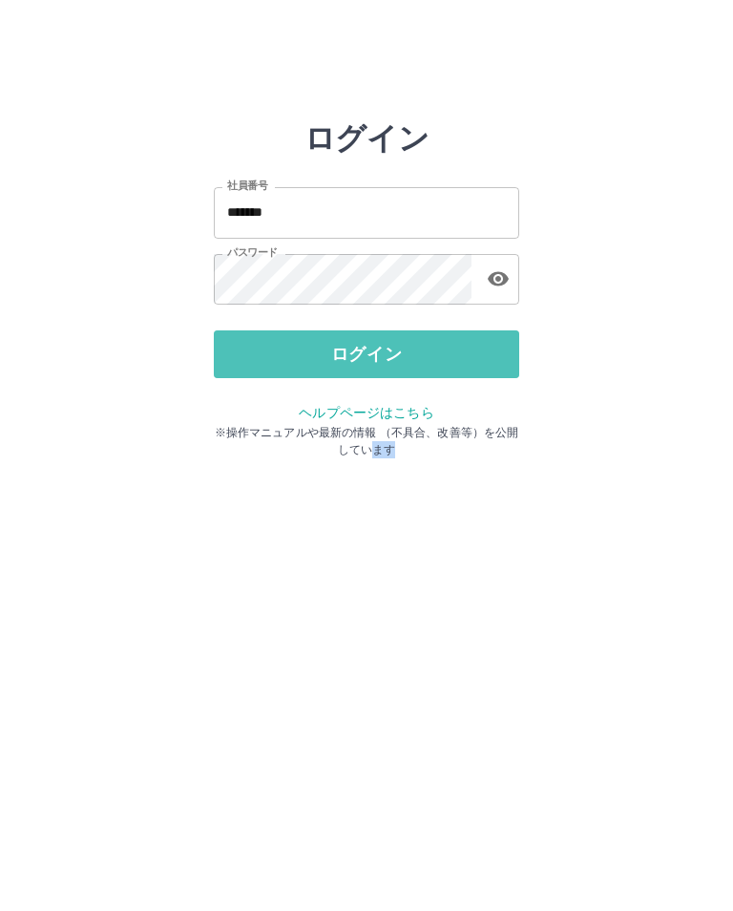
click at [375, 357] on button "ログイン" at bounding box center [366, 354] width 305 height 48
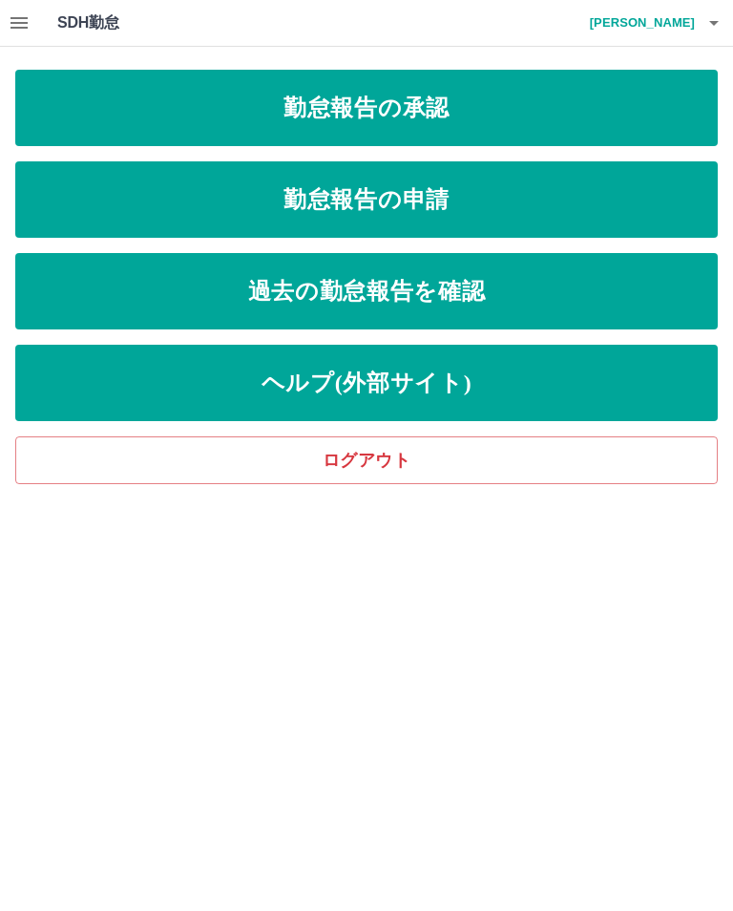
click at [482, 83] on link "勤怠報告の承認" at bounding box center [366, 108] width 702 height 76
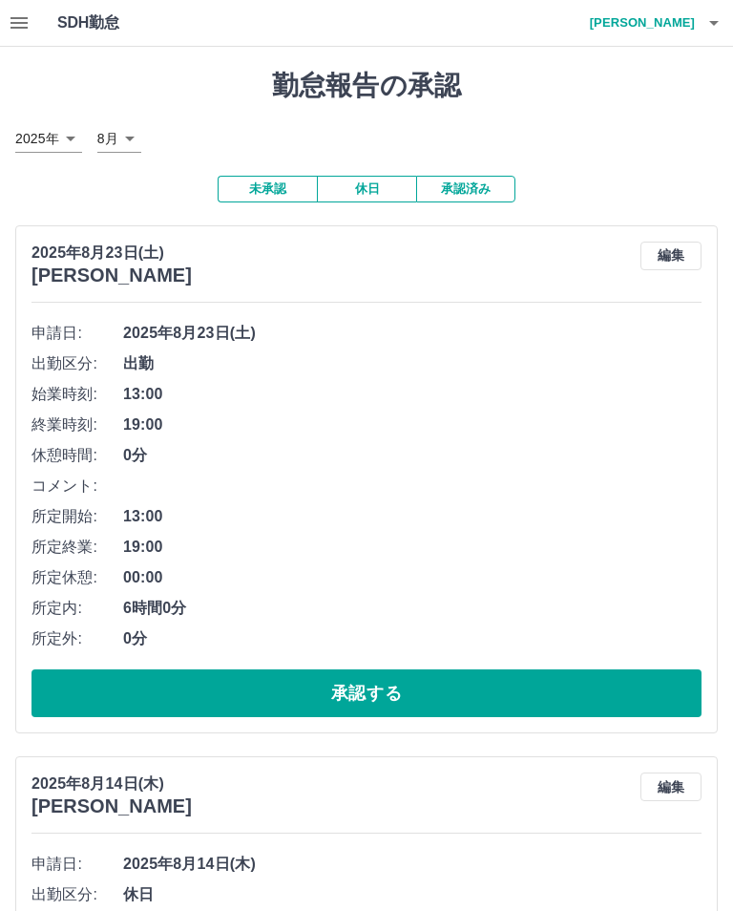
click at [516, 702] on button "承認する" at bounding box center [366, 693] width 670 height 48
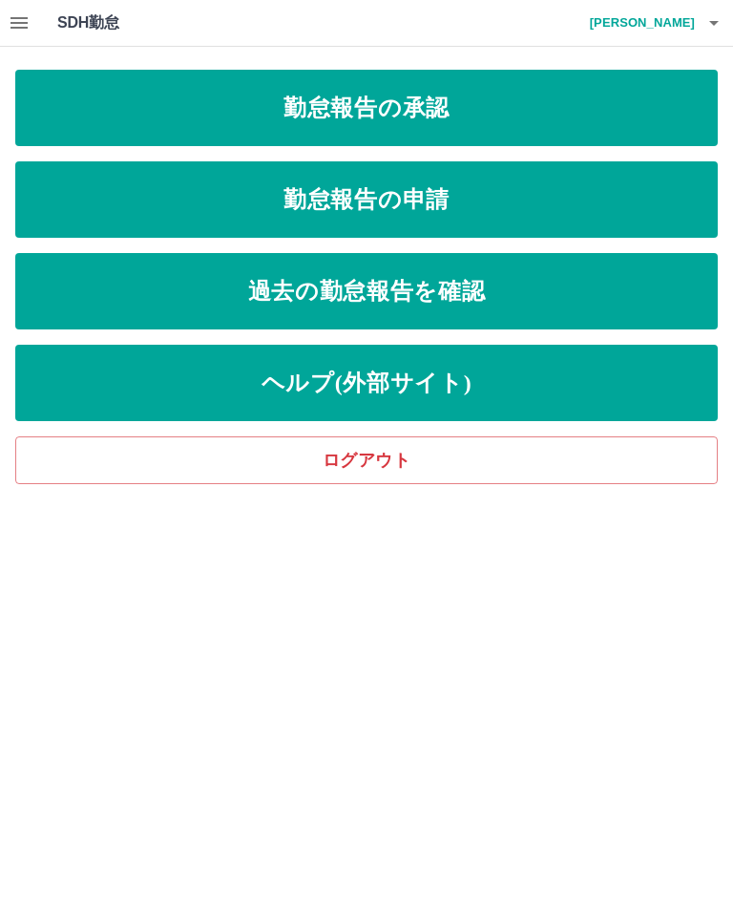
click at [723, 24] on icon "button" at bounding box center [713, 22] width 23 height 23
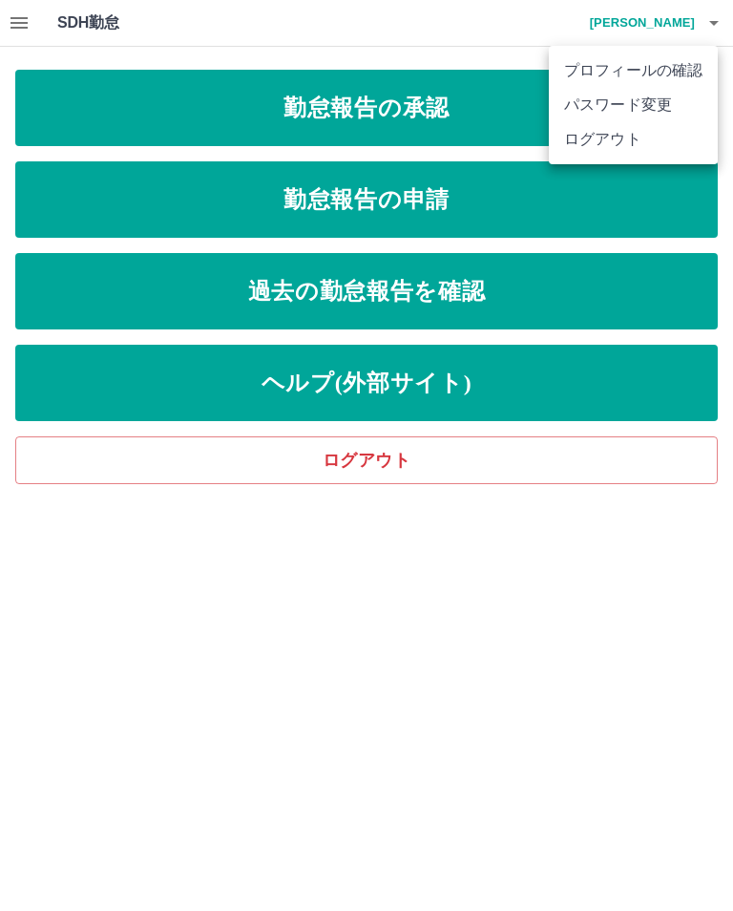
click at [617, 141] on li "ログアウト" at bounding box center [633, 139] width 169 height 34
